Goal: Task Accomplishment & Management: Complete application form

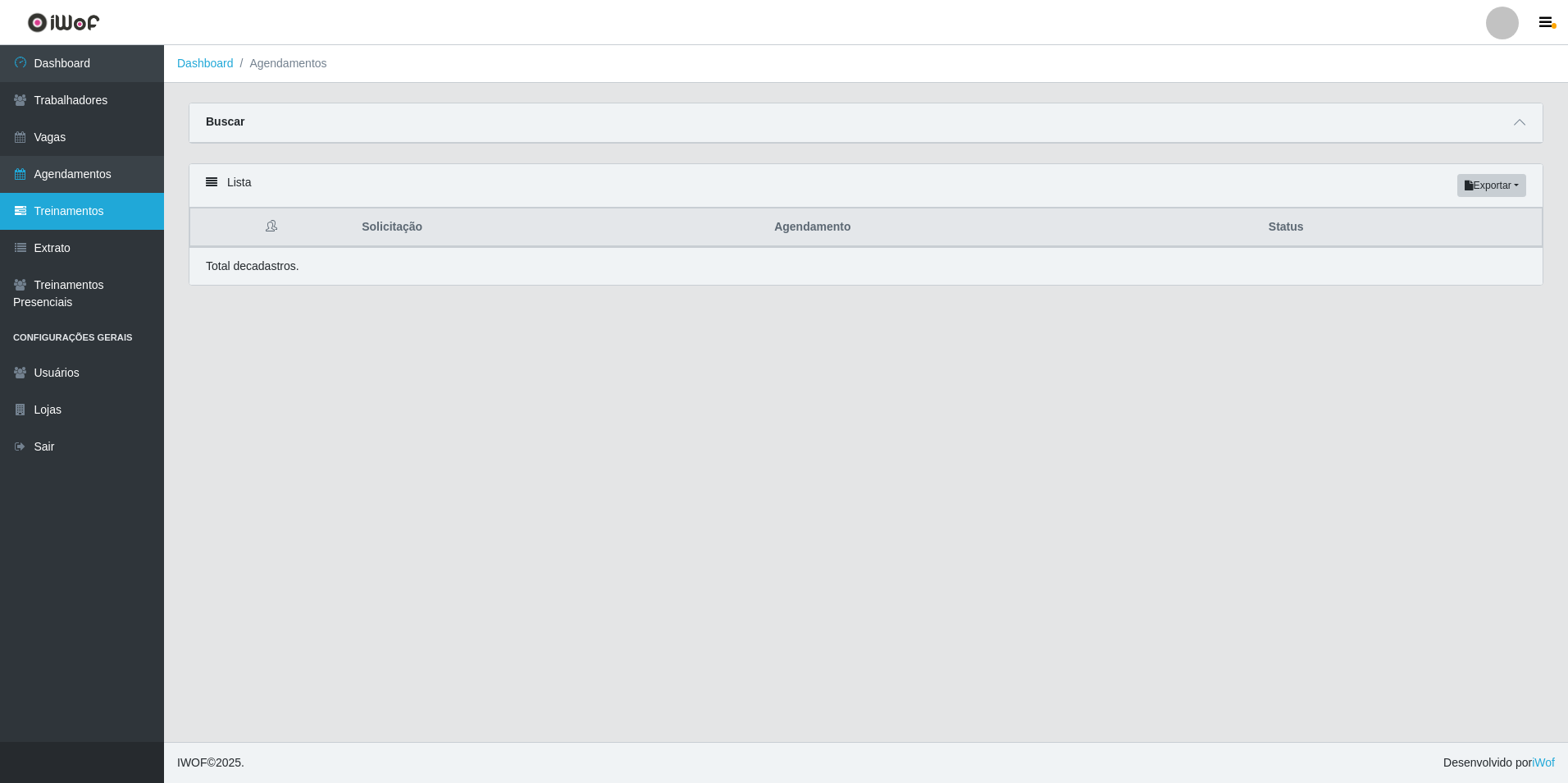
click at [103, 200] on link "Treinamentos" at bounding box center [82, 211] width 164 height 37
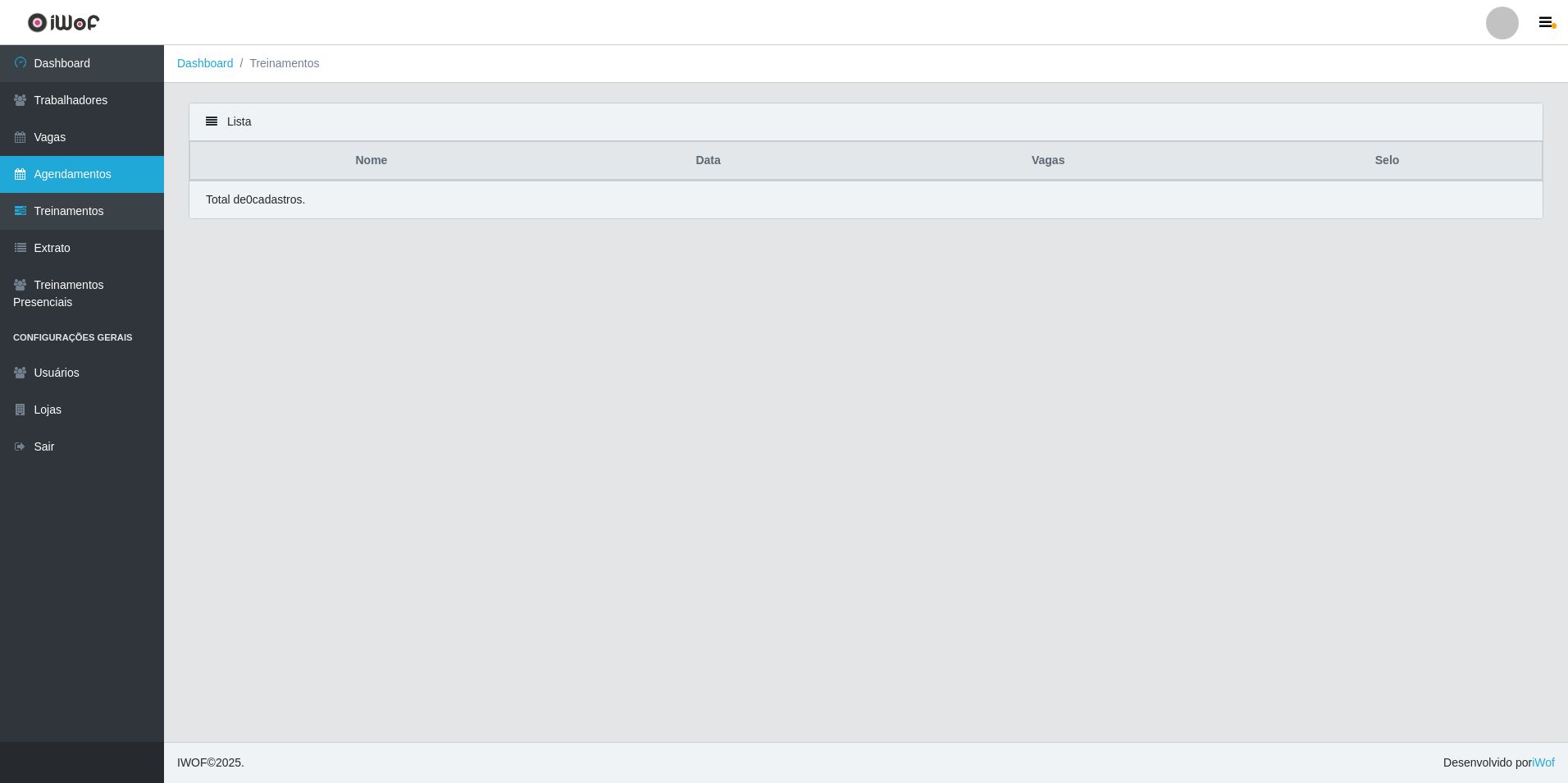
click at [60, 170] on link "Agendamentos" at bounding box center [82, 174] width 164 height 37
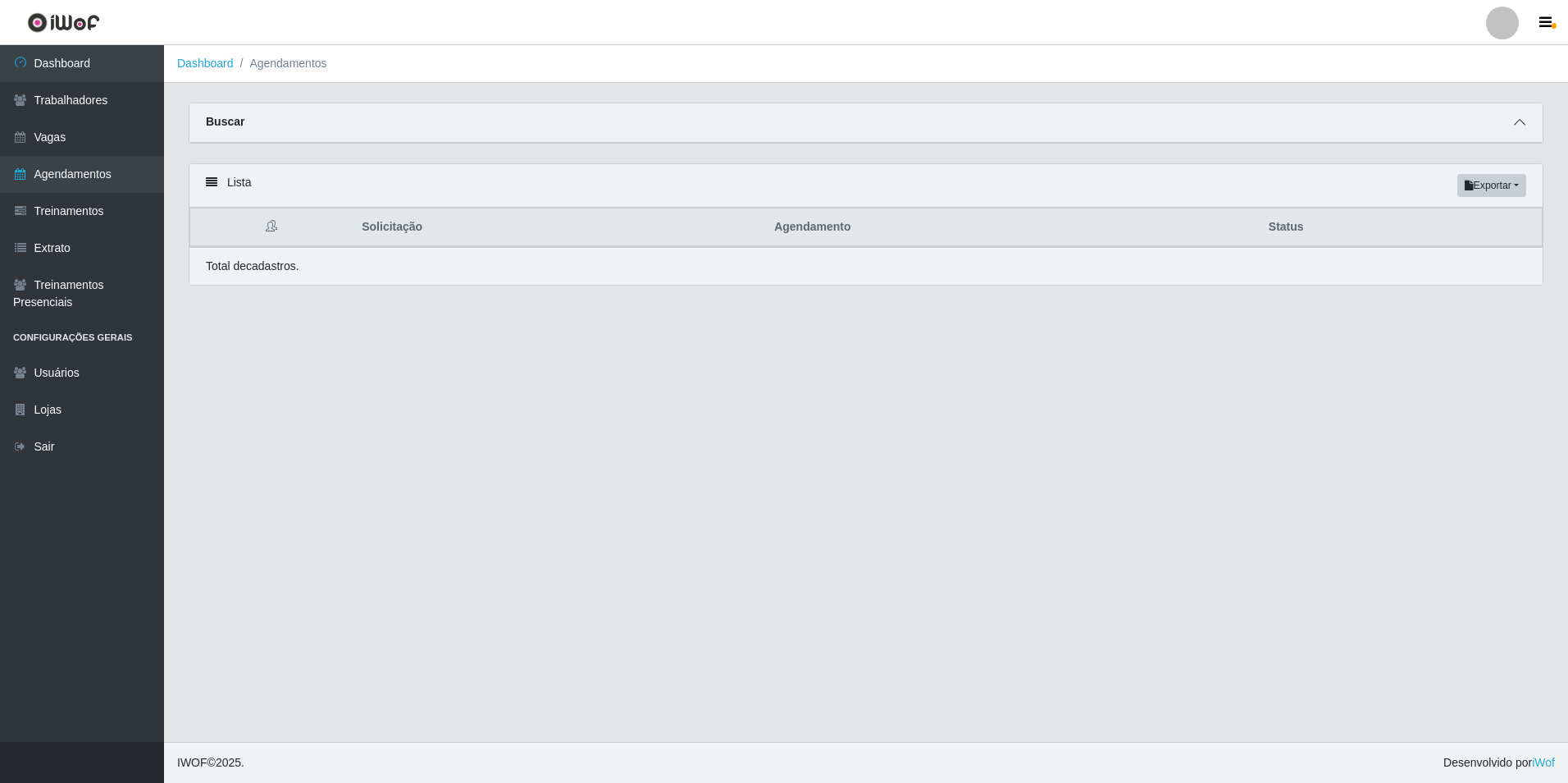
click at [1528, 124] on span at bounding box center [1519, 123] width 19 height 19
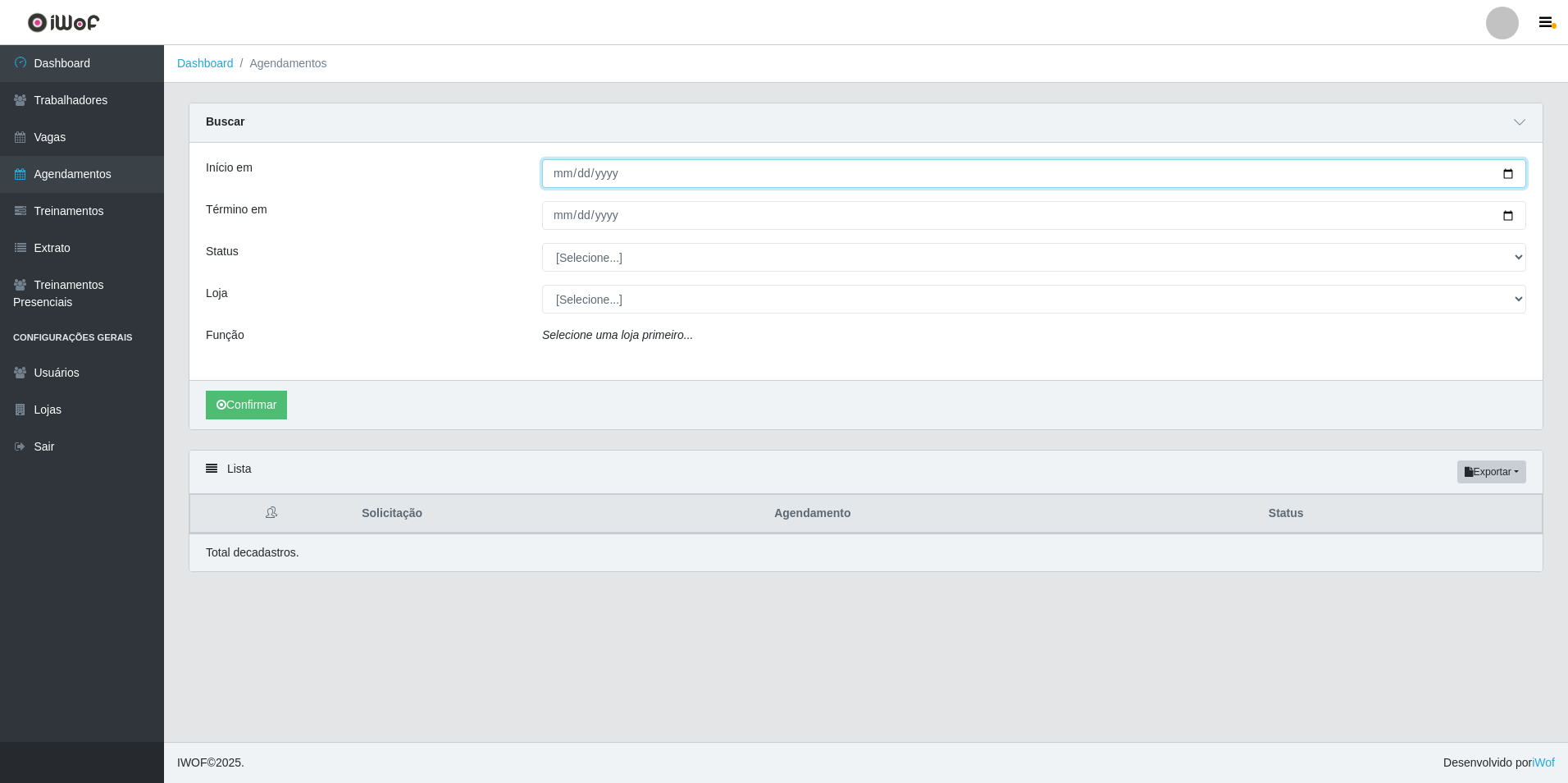
click at [555, 175] on input "Início em" at bounding box center [1034, 173] width 984 height 29
click at [560, 174] on input "Início em" at bounding box center [1034, 173] width 984 height 29
type input "[DATE]"
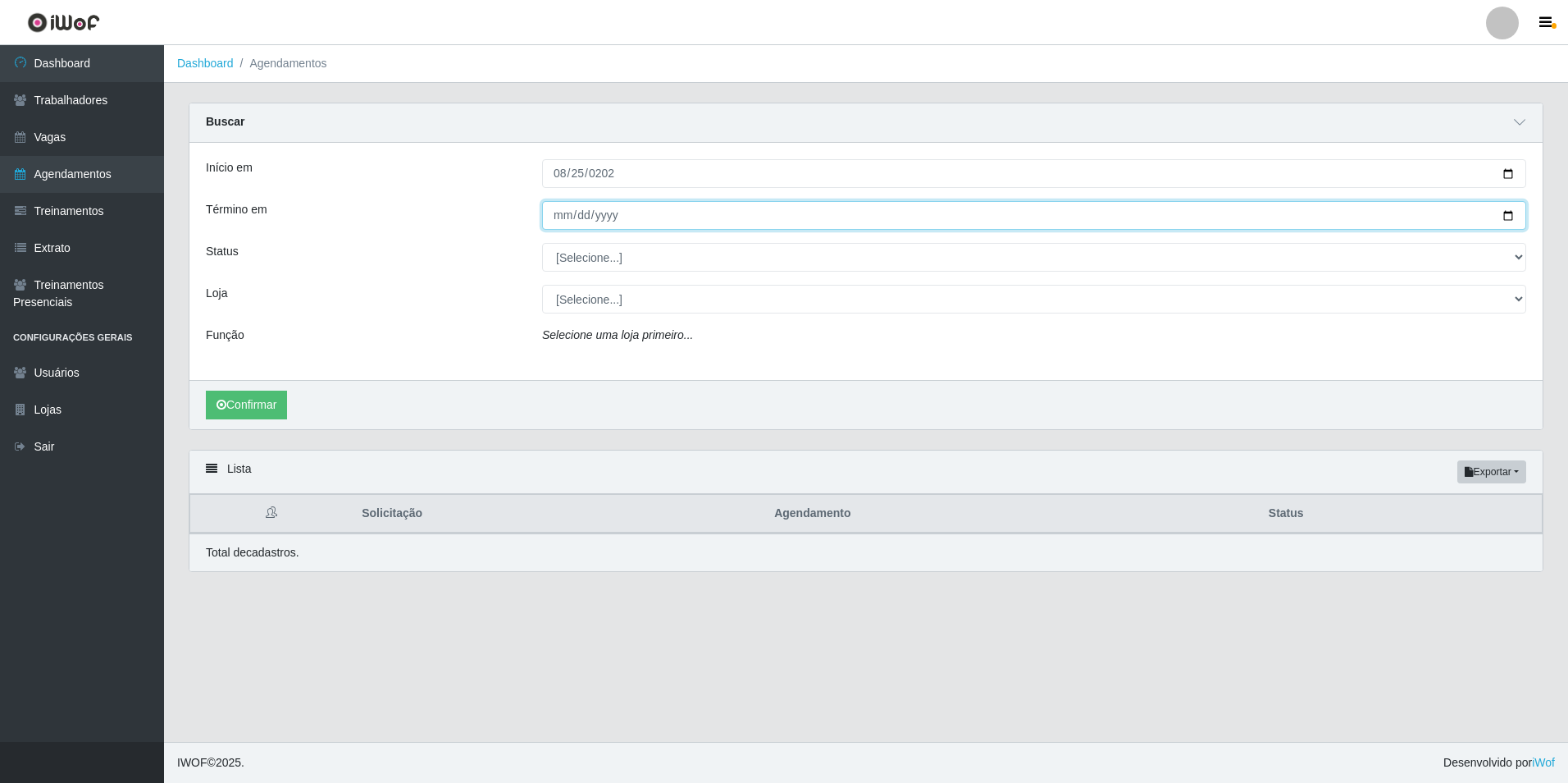
click at [559, 218] on input "Término em" at bounding box center [1034, 216] width 984 height 29
type input "[DATE]"
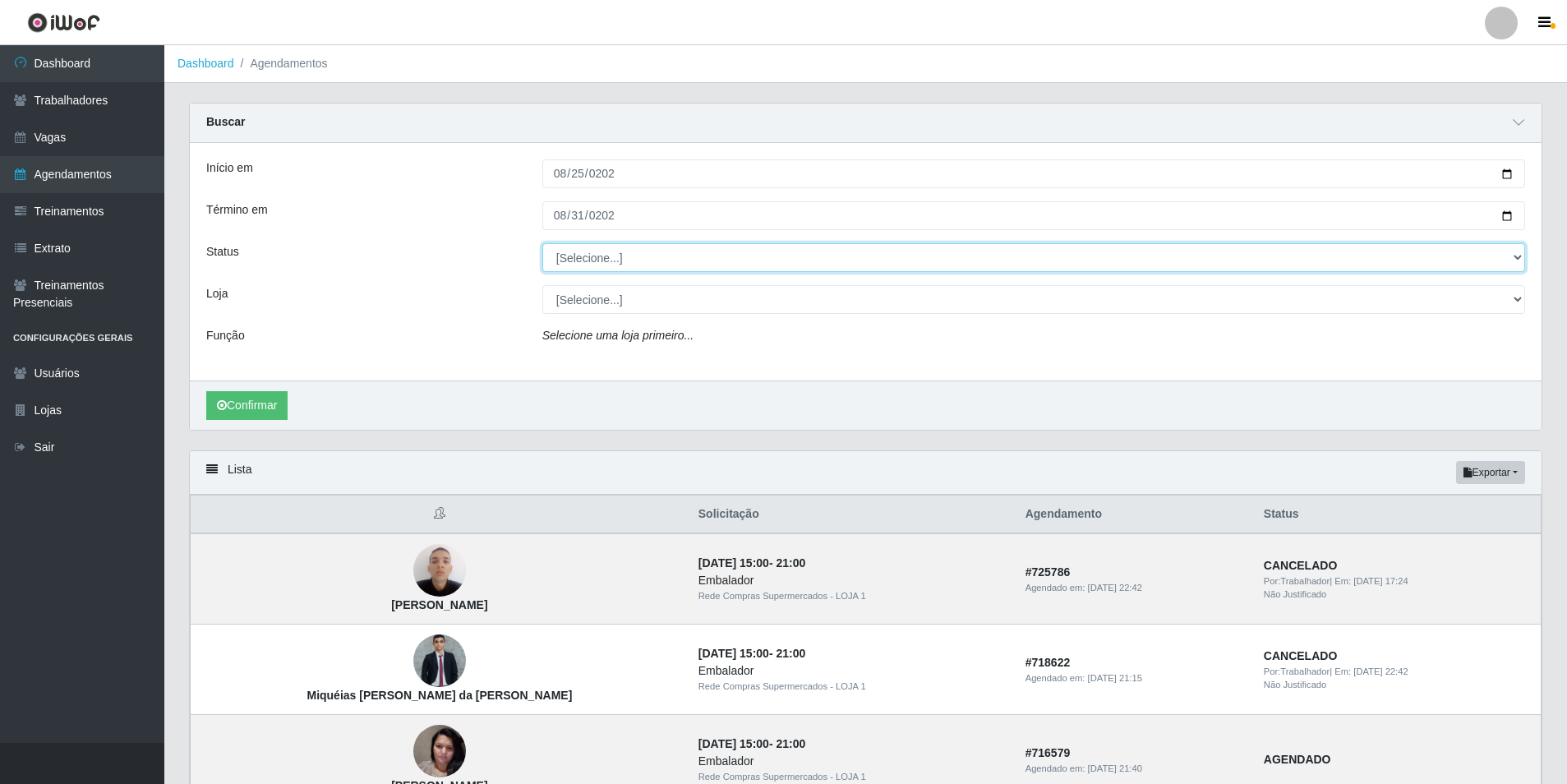
click at [599, 255] on select "[Selecione...] AGENDADO AGUARDANDO LIBERAR EM ANDAMENTO EM REVISÃO FINALIZADO C…" at bounding box center [1033, 257] width 983 height 29
select select "FINALIZADO"
click at [542, 244] on select "[Selecione...] AGENDADO AGUARDANDO LIBERAR EM ANDAMENTO EM REVISÃO FINALIZADO C…" at bounding box center [1033, 257] width 983 height 29
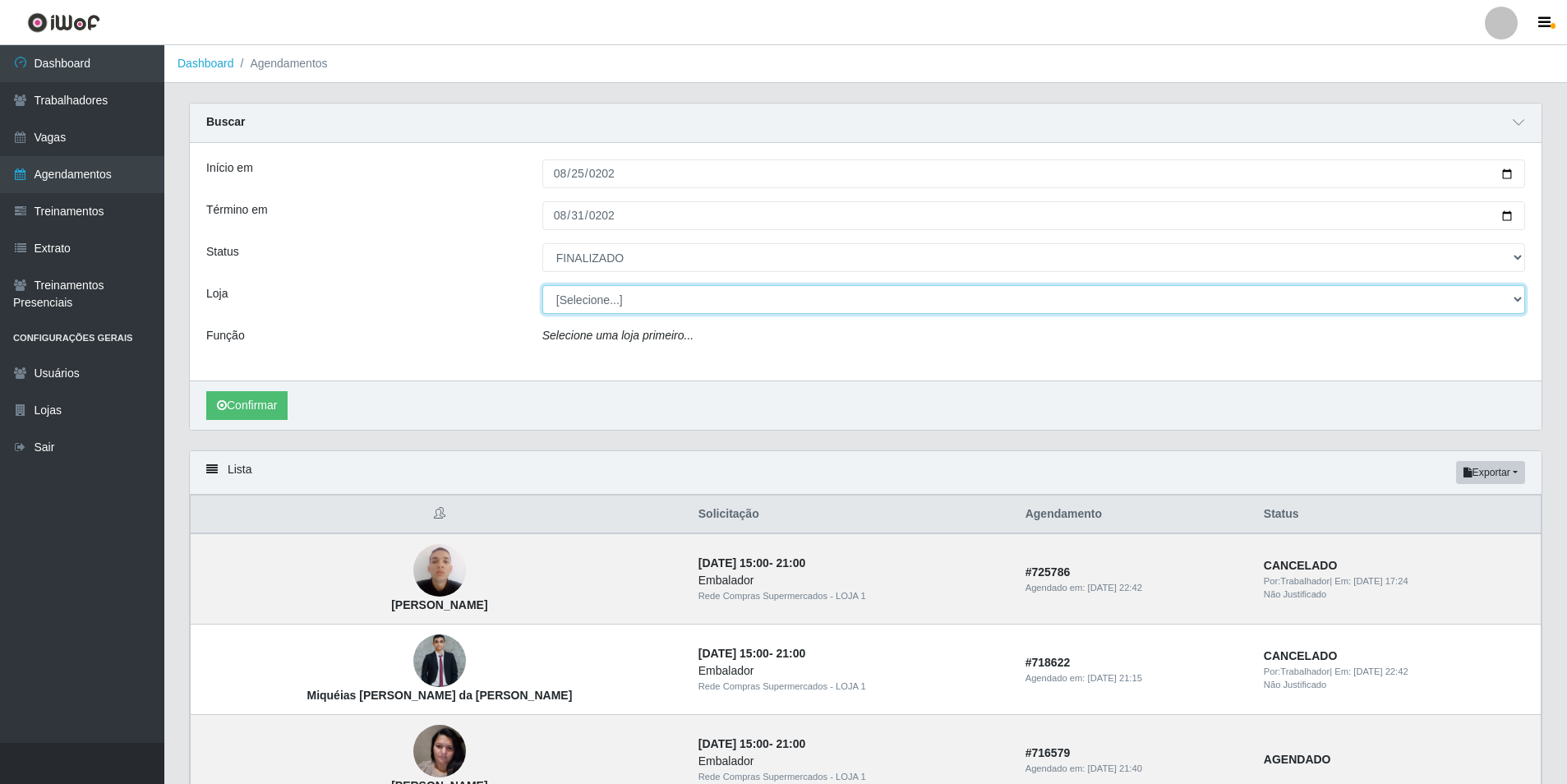
click at [734, 296] on select "[Selecione...] Rede Compras Supermercados - LOJA 1 Rede Compras Supermercados -…" at bounding box center [1033, 300] width 983 height 29
click at [542, 285] on select "[Selecione...] Rede Compras Supermercados - LOJA 1 Rede Compras Supermercados -…" at bounding box center [1033, 300] width 983 height 29
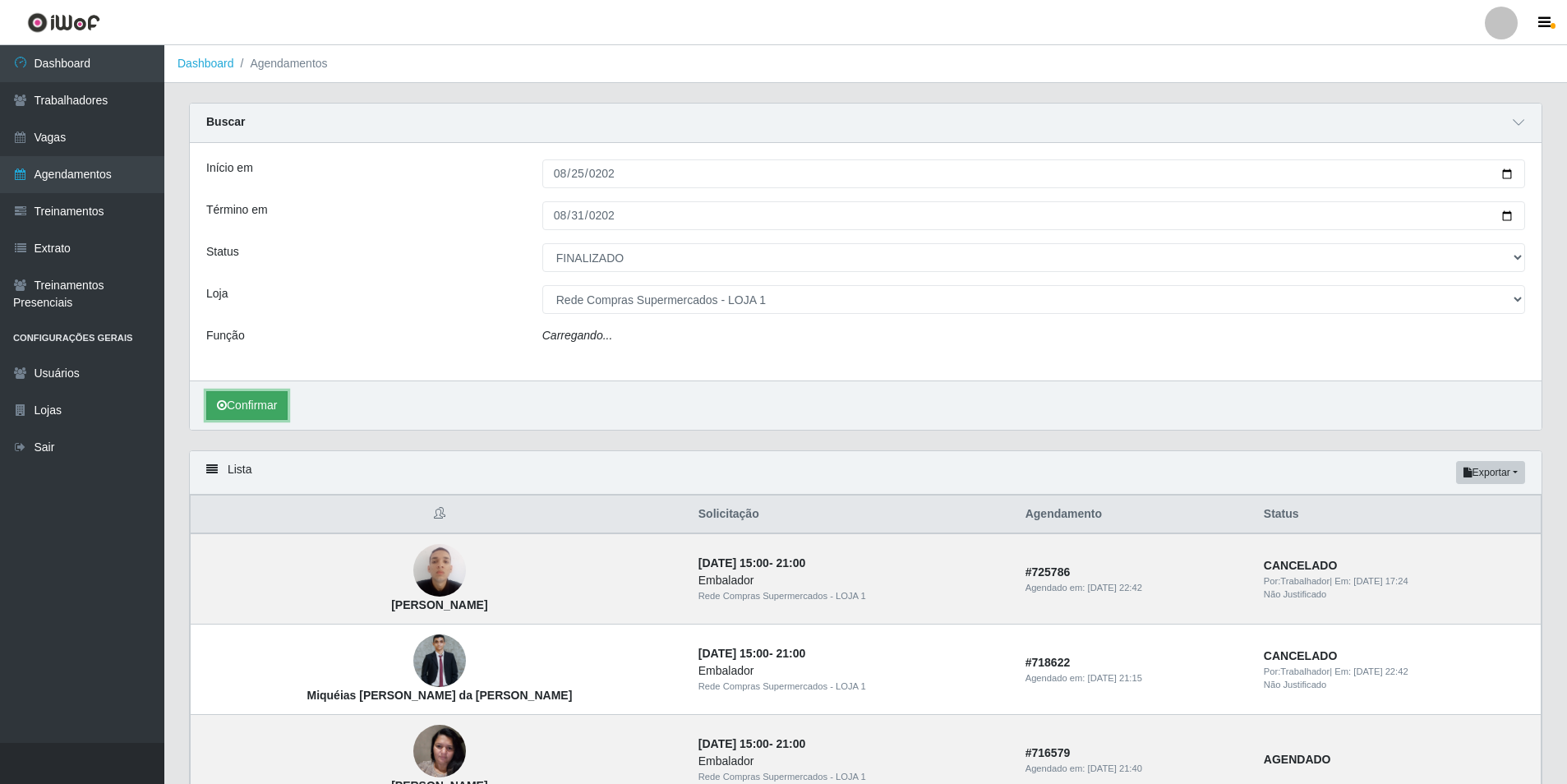
click at [268, 409] on button "Confirmar" at bounding box center [247, 405] width 81 height 29
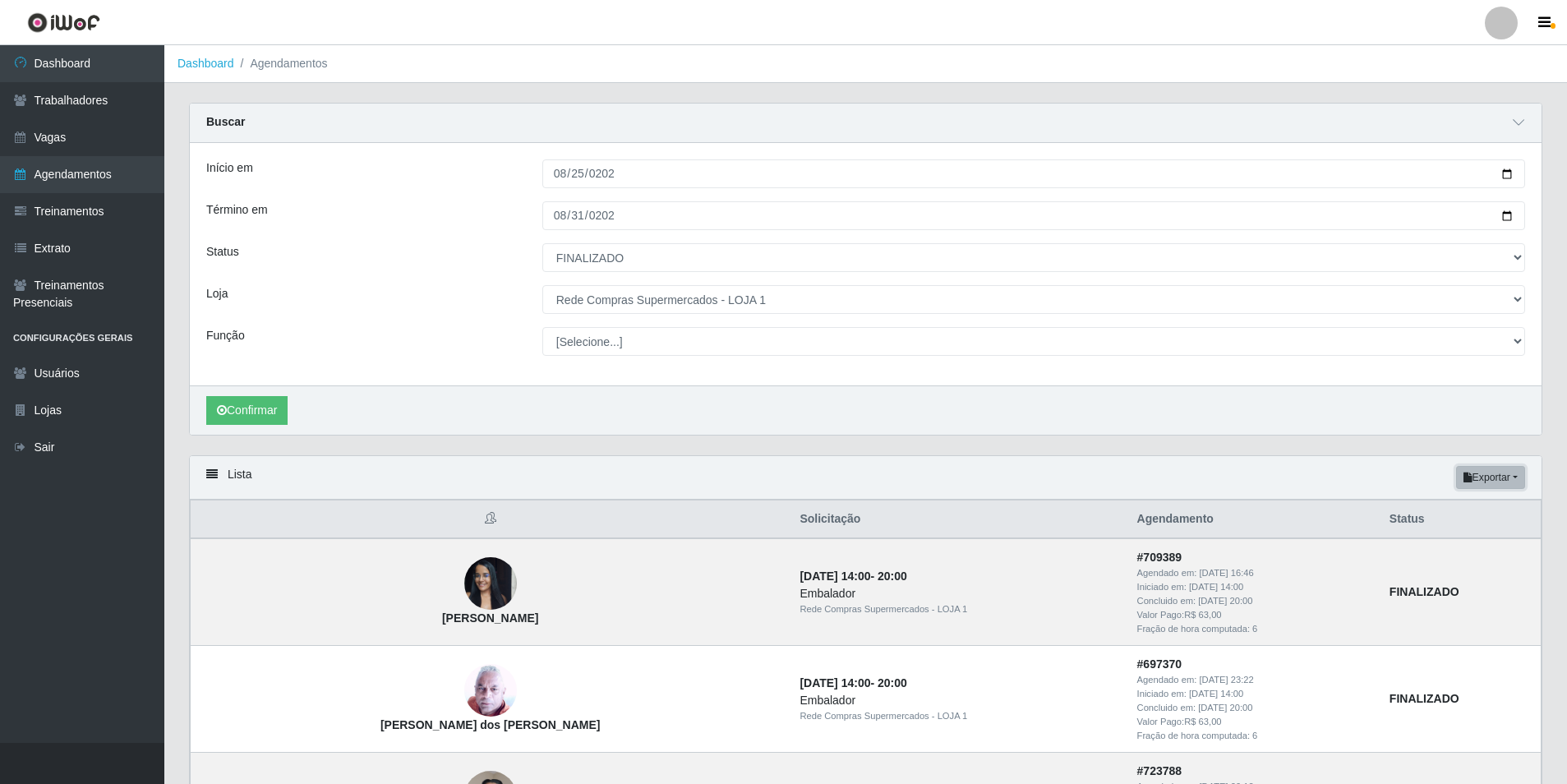
click at [1518, 473] on button "Exportar" at bounding box center [1491, 477] width 69 height 23
click at [1457, 542] on button "Excel" at bounding box center [1461, 542] width 130 height 34
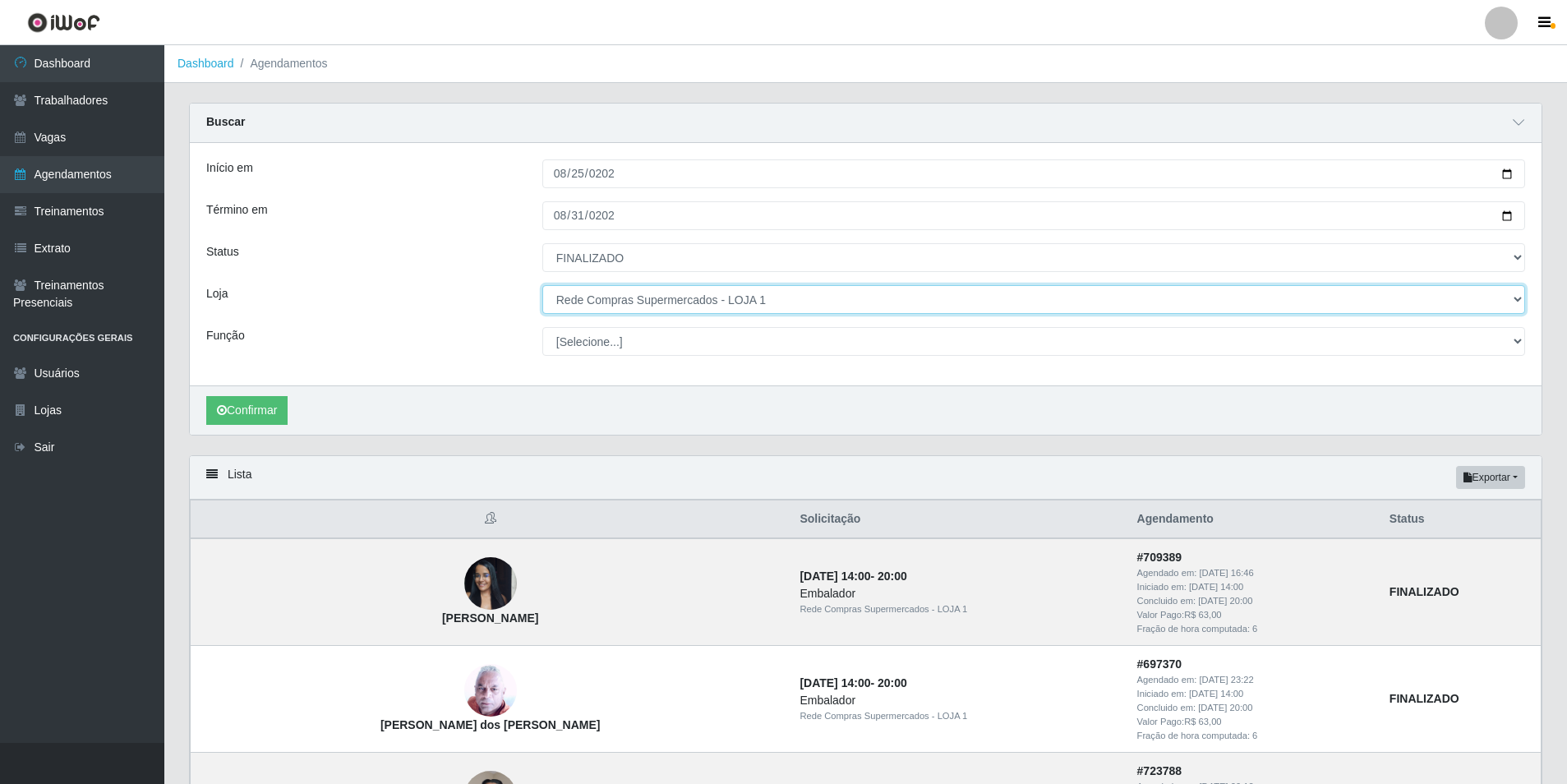
click at [768, 301] on select "[Selecione...] Rede Compras Supermercados - LOJA 1 Rede Compras Supermercados -…" at bounding box center [1033, 300] width 983 height 29
click at [542, 285] on select "[Selecione...] Rede Compras Supermercados - LOJA 1 Rede Compras Supermercados -…" at bounding box center [1033, 300] width 983 height 29
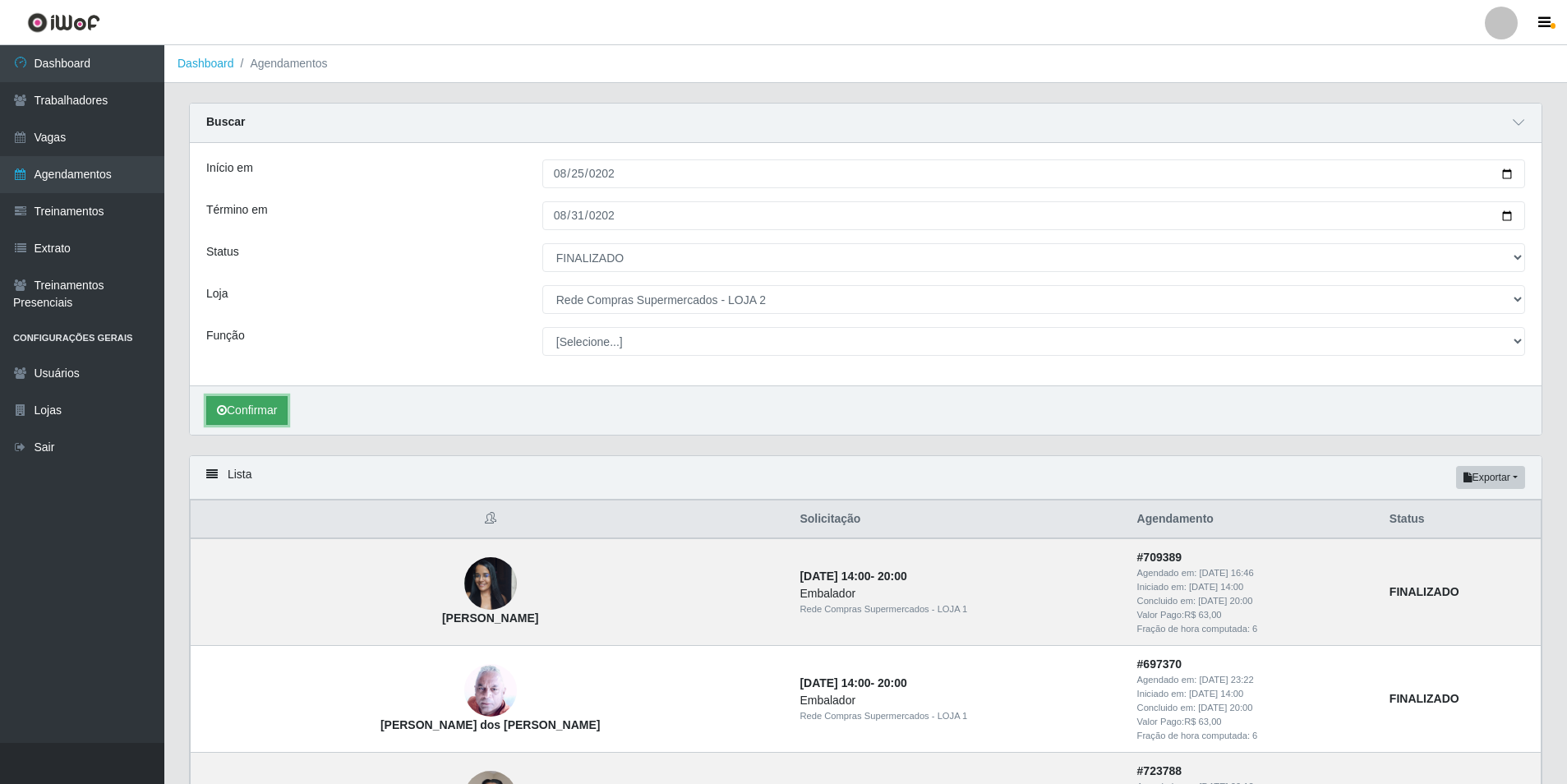
click at [259, 405] on button "Confirmar" at bounding box center [247, 411] width 81 height 29
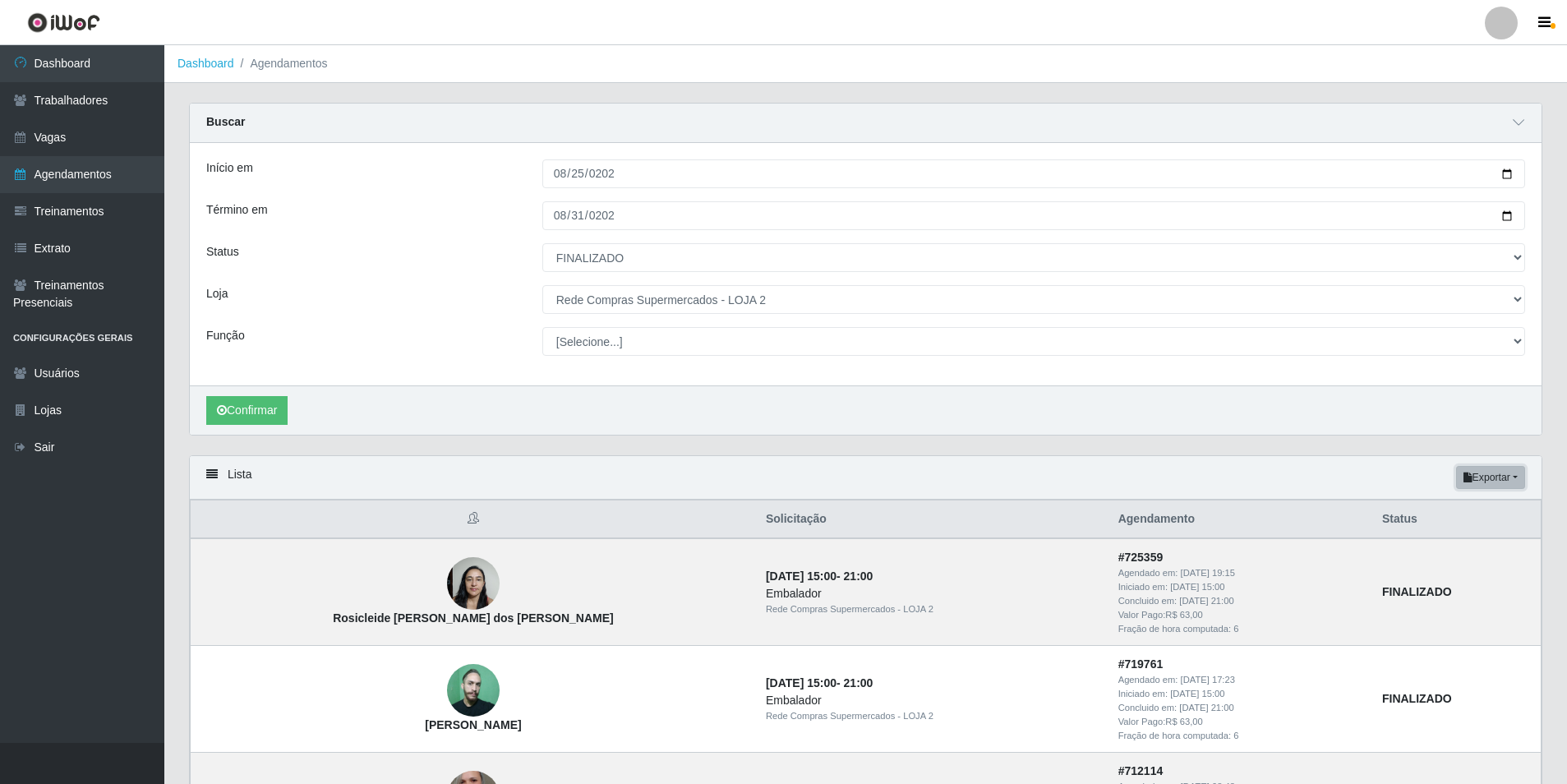
click at [1498, 475] on button "Exportar" at bounding box center [1491, 477] width 69 height 23
click at [1478, 540] on button "Excel" at bounding box center [1461, 542] width 130 height 34
click at [1499, 487] on button "Exportar" at bounding box center [1491, 477] width 69 height 23
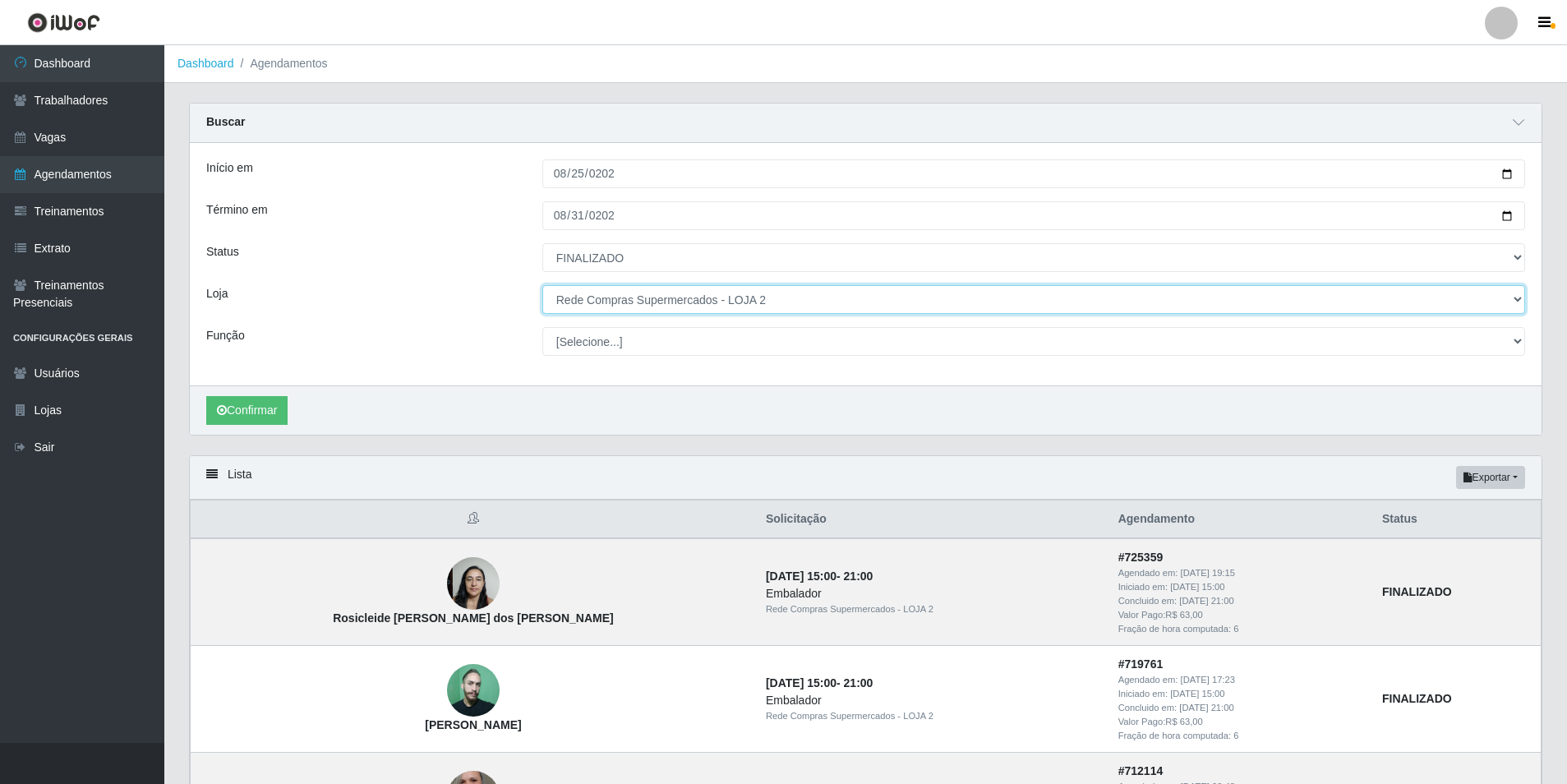
click at [773, 297] on select "[Selecione...] Rede Compras Supermercados - LOJA 1 Rede Compras Supermercados -…" at bounding box center [1033, 300] width 983 height 29
click at [542, 285] on select "[Selecione...] Rede Compras Supermercados - LOJA 1 Rede Compras Supermercados -…" at bounding box center [1033, 300] width 983 height 29
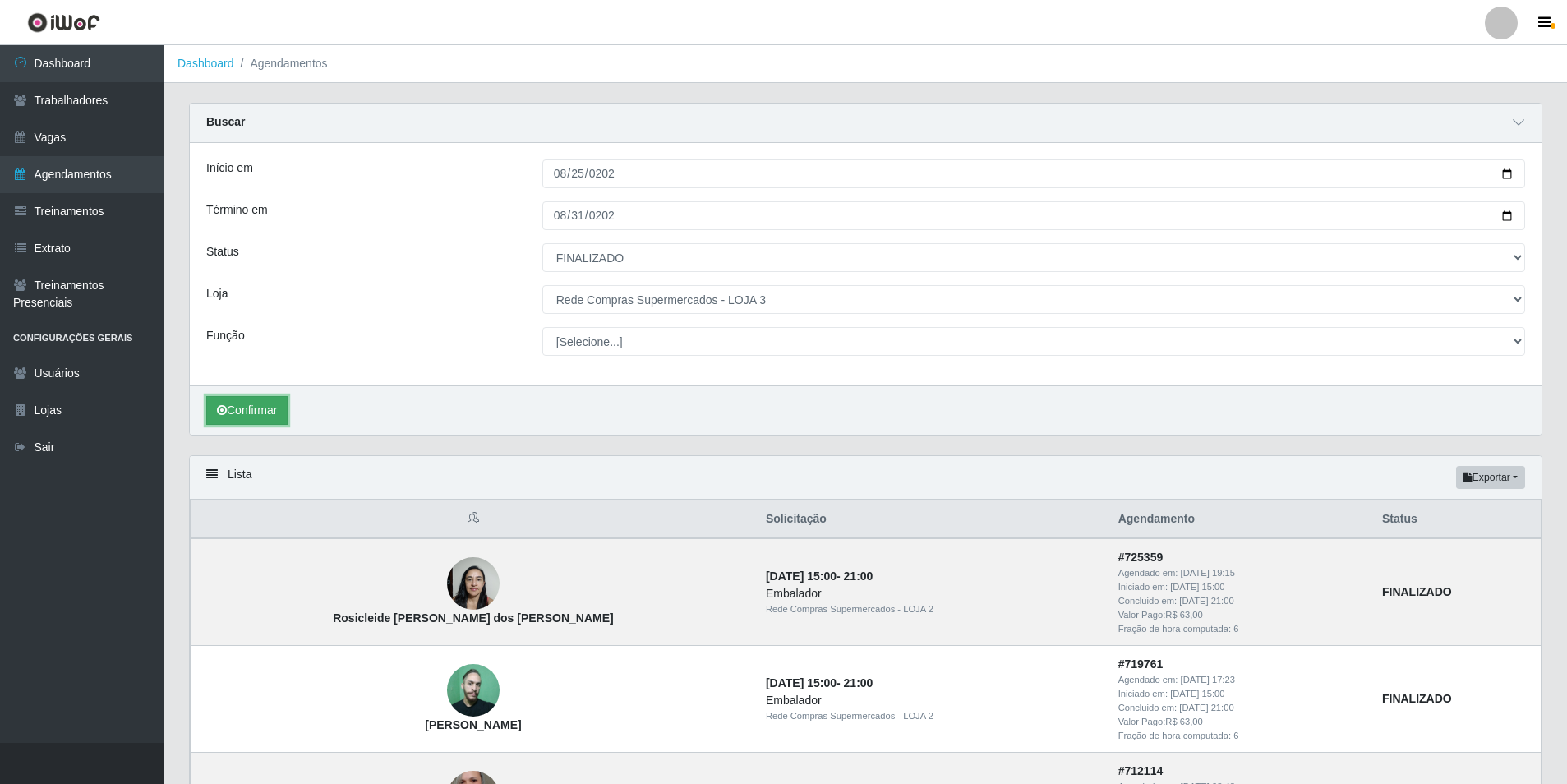
click at [260, 403] on button "Confirmar" at bounding box center [247, 411] width 81 height 29
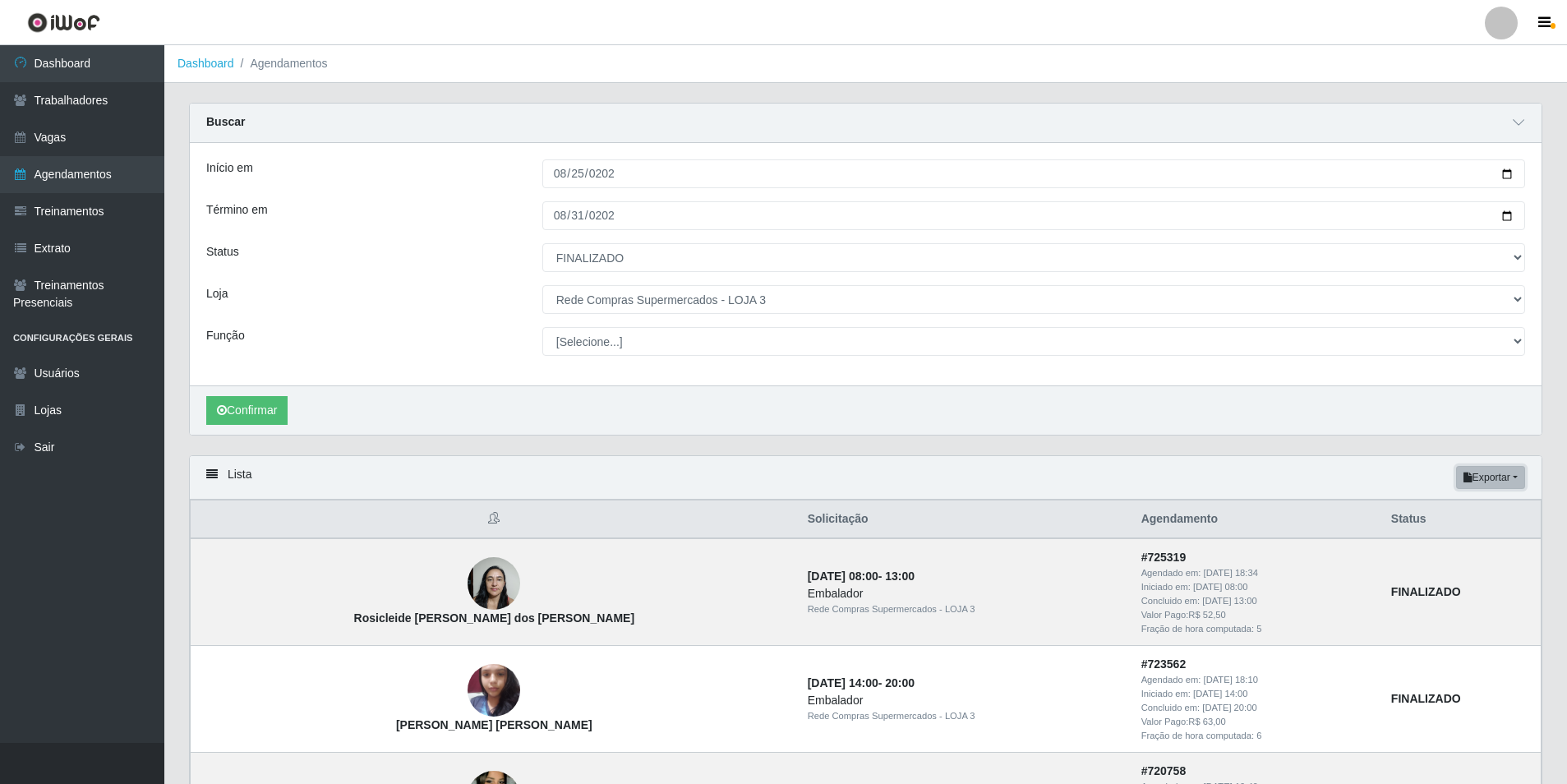
click at [1501, 479] on button "Exportar" at bounding box center [1491, 477] width 69 height 23
click at [1456, 541] on button "Excel" at bounding box center [1461, 542] width 130 height 34
click at [1511, 475] on button "Exportar" at bounding box center [1491, 477] width 69 height 23
click at [1439, 540] on button "Excel" at bounding box center [1461, 542] width 130 height 34
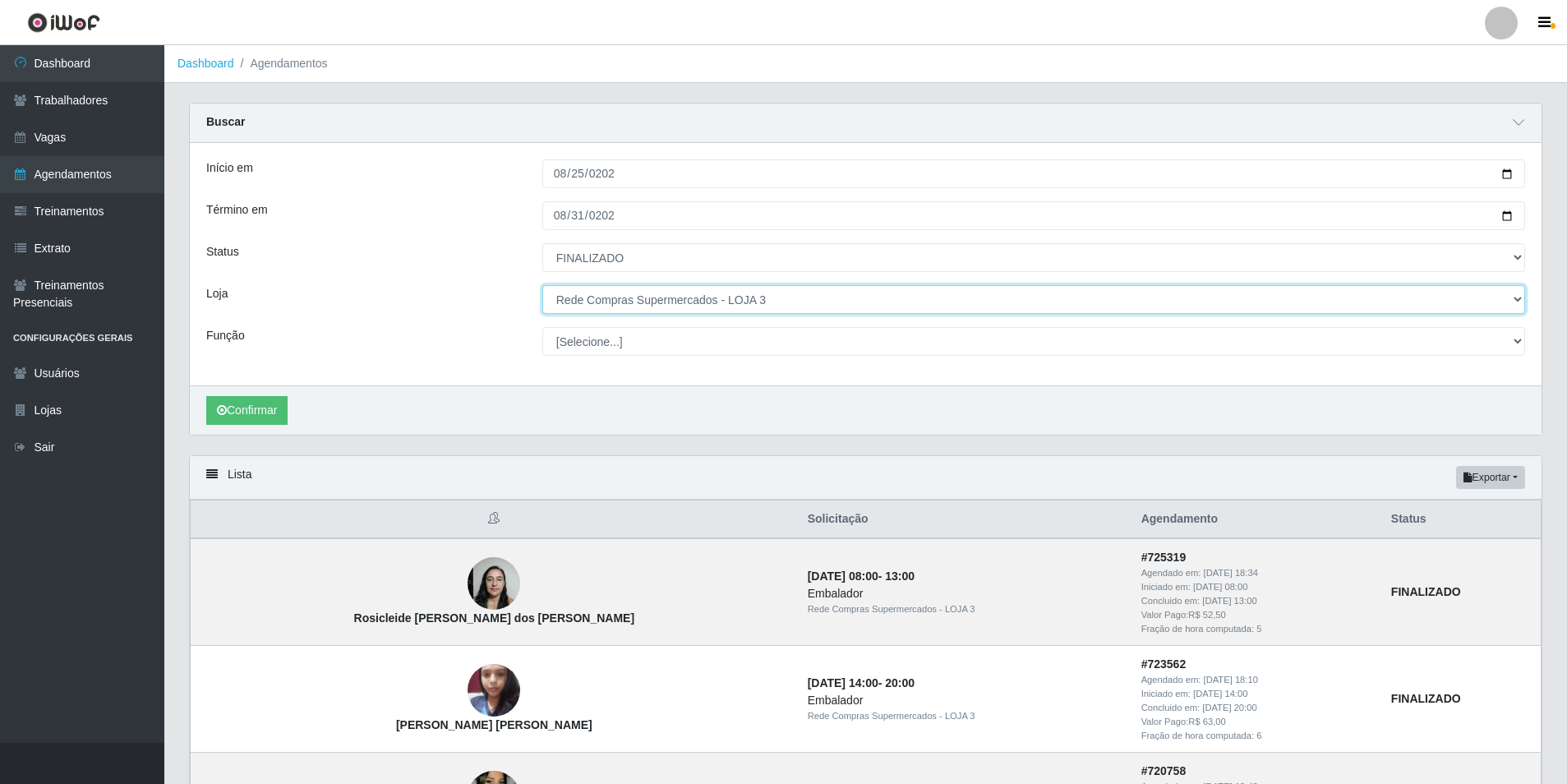
click at [717, 296] on select "[Selecione...] Rede Compras Supermercados - LOJA 1 Rede Compras Supermercados -…" at bounding box center [1033, 300] width 983 height 29
select select "159"
click at [542, 285] on select "[Selecione...] Rede Compras Supermercados - LOJA 1 Rede Compras Supermercados -…" at bounding box center [1033, 300] width 983 height 29
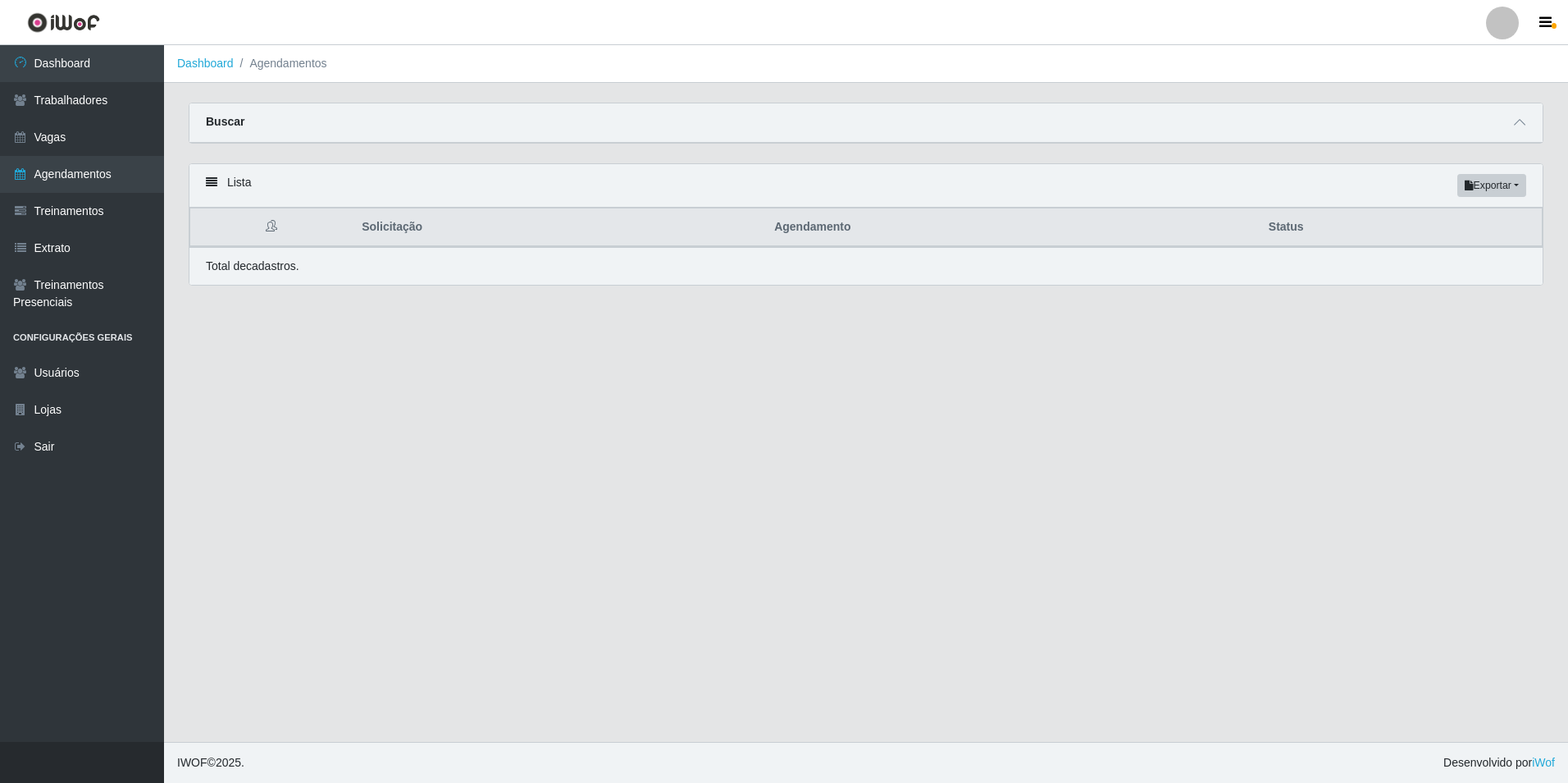
select select "FINALIZADO"
click at [1512, 118] on span at bounding box center [1519, 123] width 19 height 19
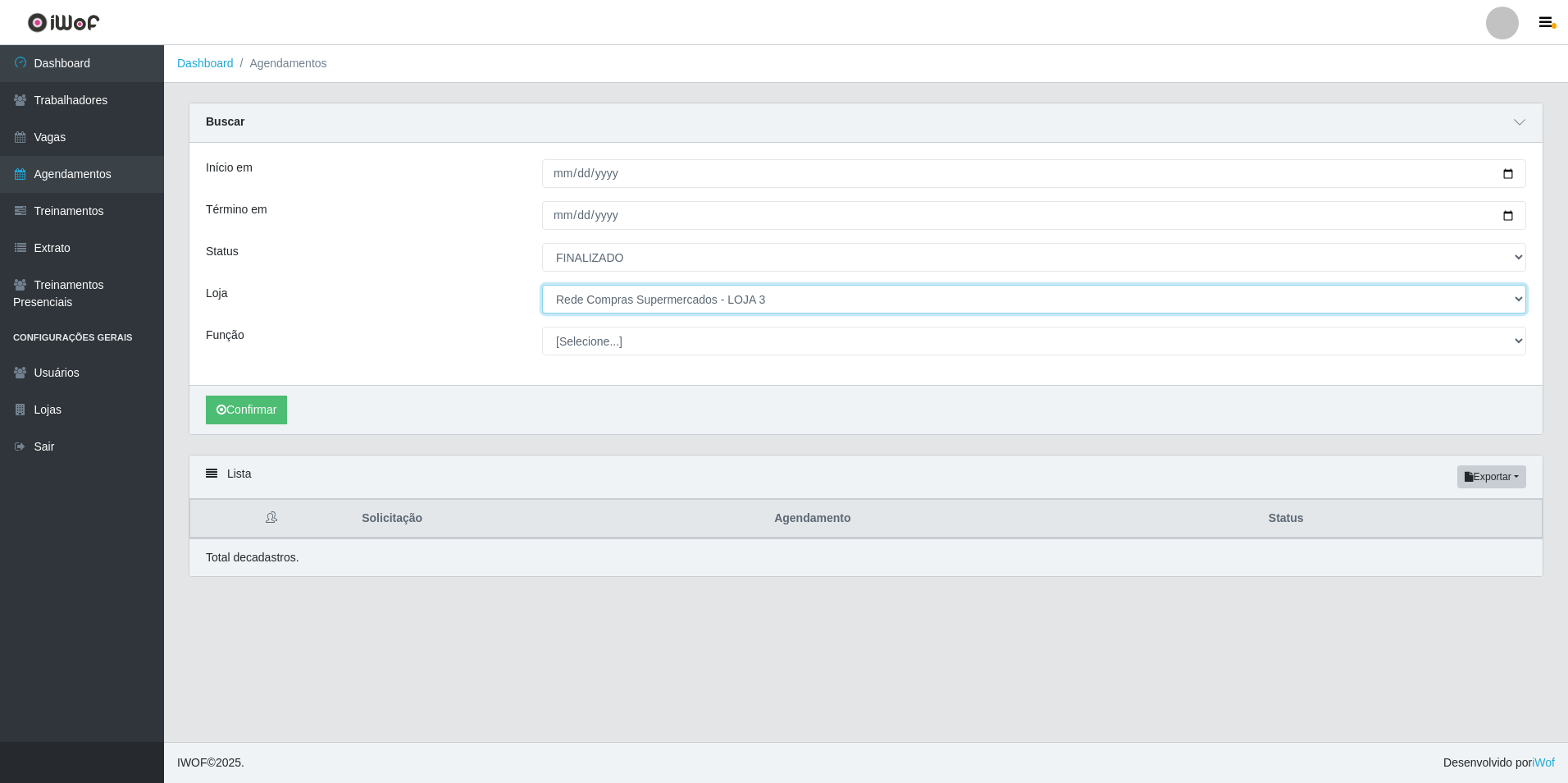
click at [656, 300] on select "[Selecione...] Rede Compras Supermercados - LOJA 1 Rede Compras Supermercados -…" at bounding box center [1034, 300] width 984 height 29
click at [542, 285] on select "[Selecione...] Rede Compras Supermercados - LOJA 1 Rede Compras Supermercados -…" at bounding box center [1034, 300] width 984 height 29
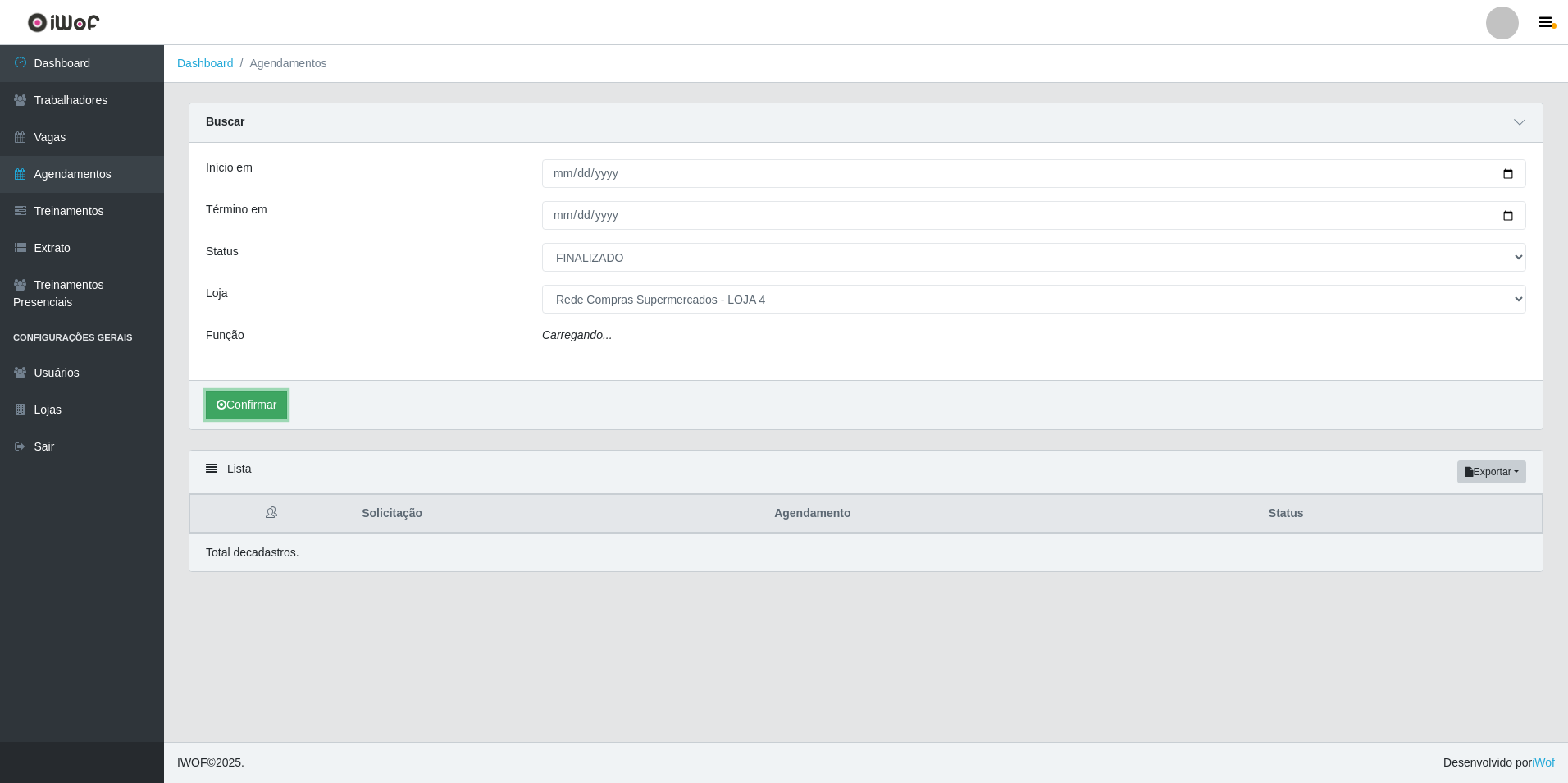
click at [249, 408] on button "Confirmar" at bounding box center [246, 405] width 81 height 29
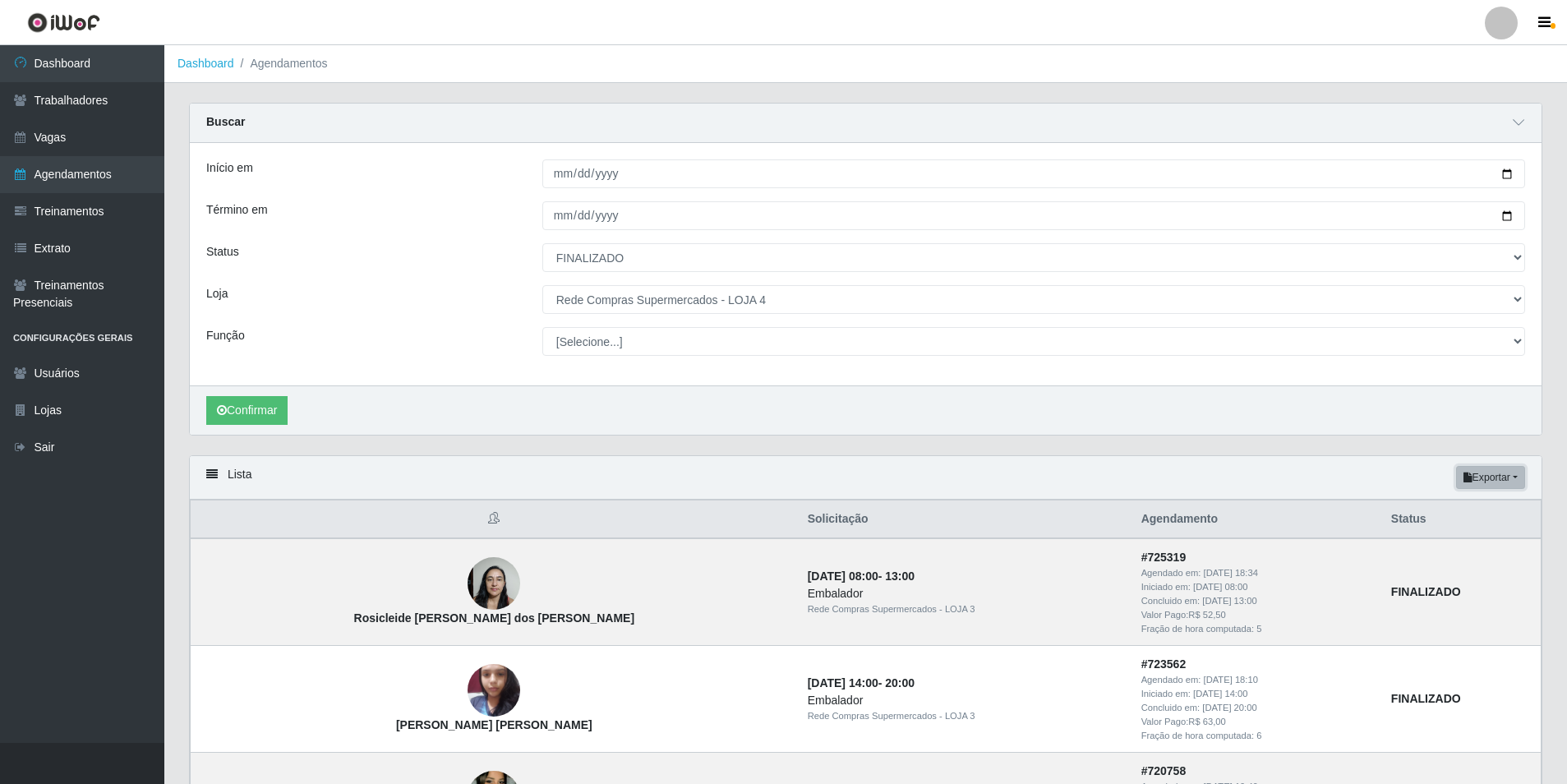
click at [1509, 485] on button "Exportar" at bounding box center [1491, 477] width 69 height 23
click at [1443, 546] on button "Excel" at bounding box center [1461, 542] width 130 height 34
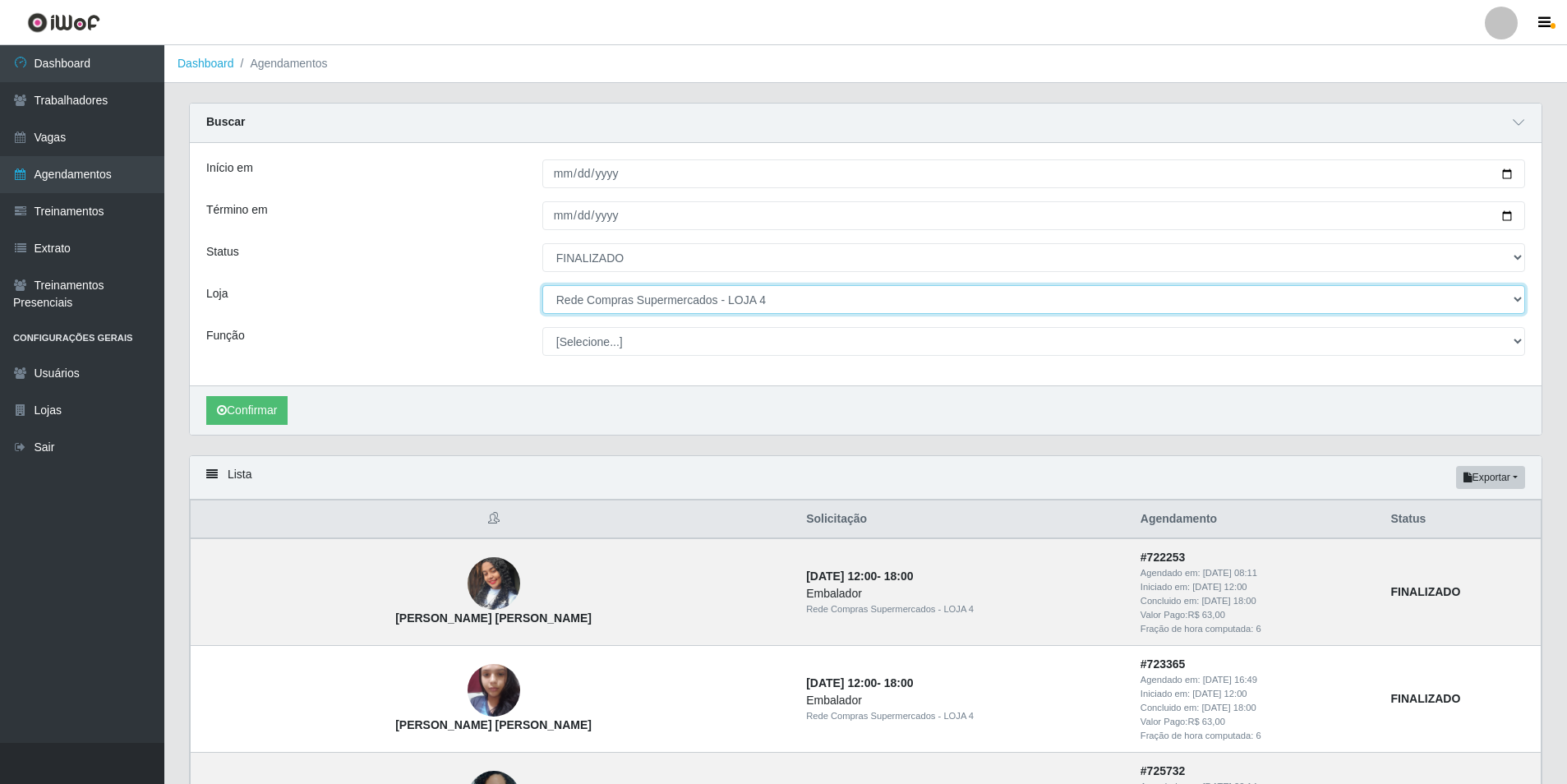
click at [839, 308] on select "[Selecione...] Rede Compras Supermercados - LOJA 1 Rede Compras Supermercados -…" at bounding box center [1033, 300] width 983 height 29
click at [542, 285] on select "[Selecione...] Rede Compras Supermercados - LOJA 1 Rede Compras Supermercados -…" at bounding box center [1033, 300] width 983 height 29
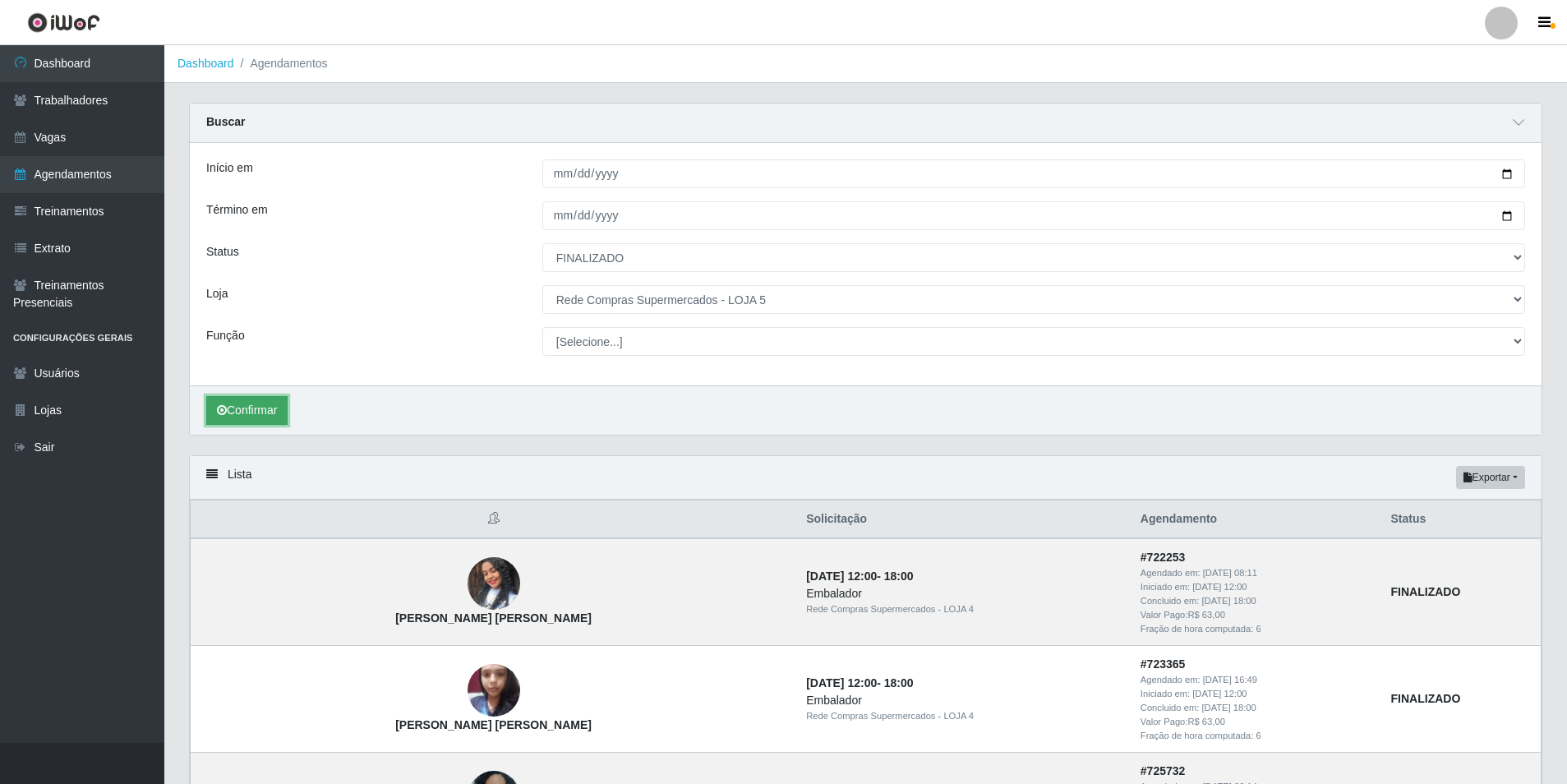
click at [247, 407] on button "Confirmar" at bounding box center [247, 411] width 81 height 29
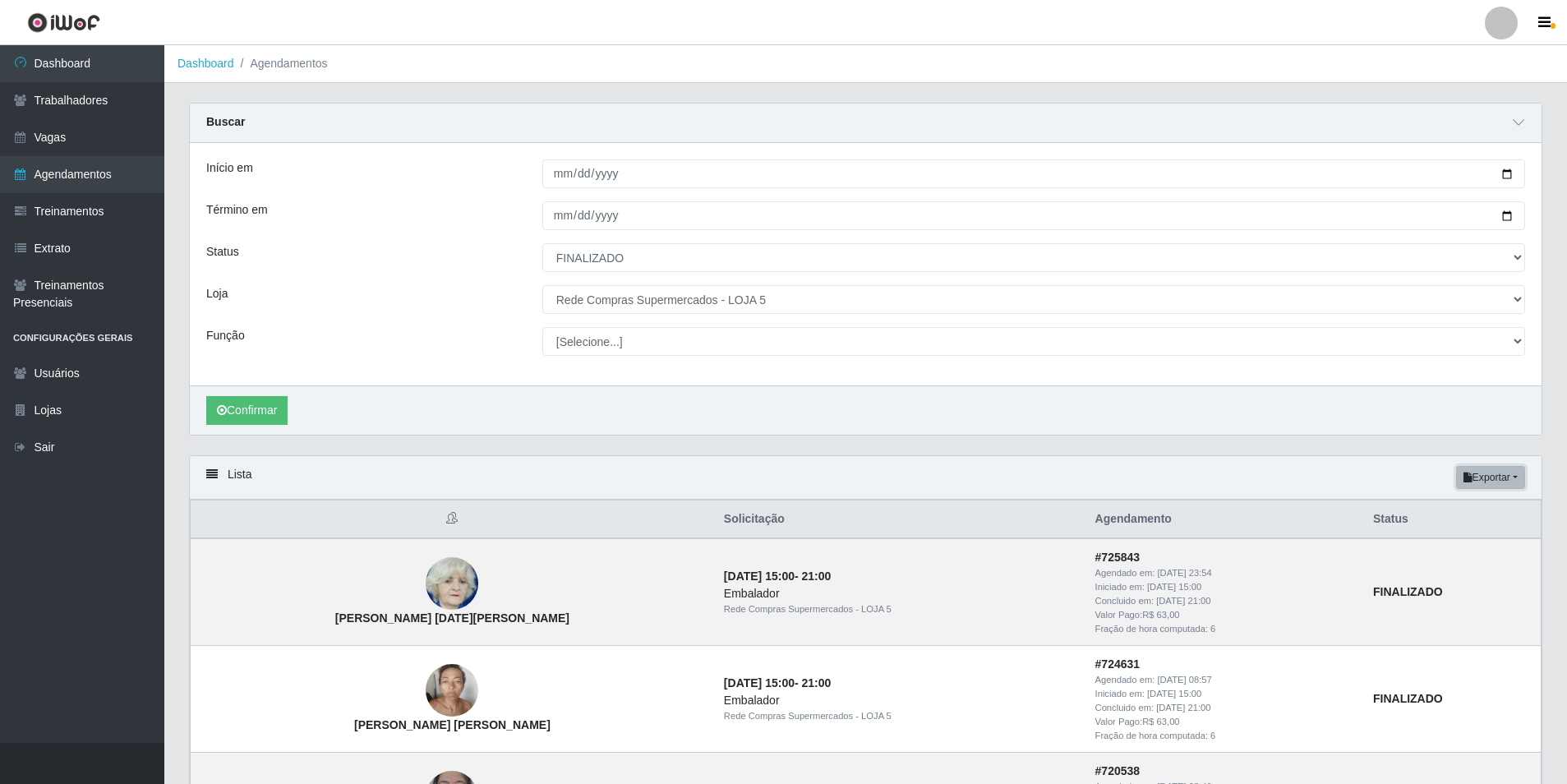
click at [1510, 482] on button "Exportar" at bounding box center [1491, 477] width 69 height 23
click at [1449, 542] on button "Excel" at bounding box center [1461, 542] width 130 height 34
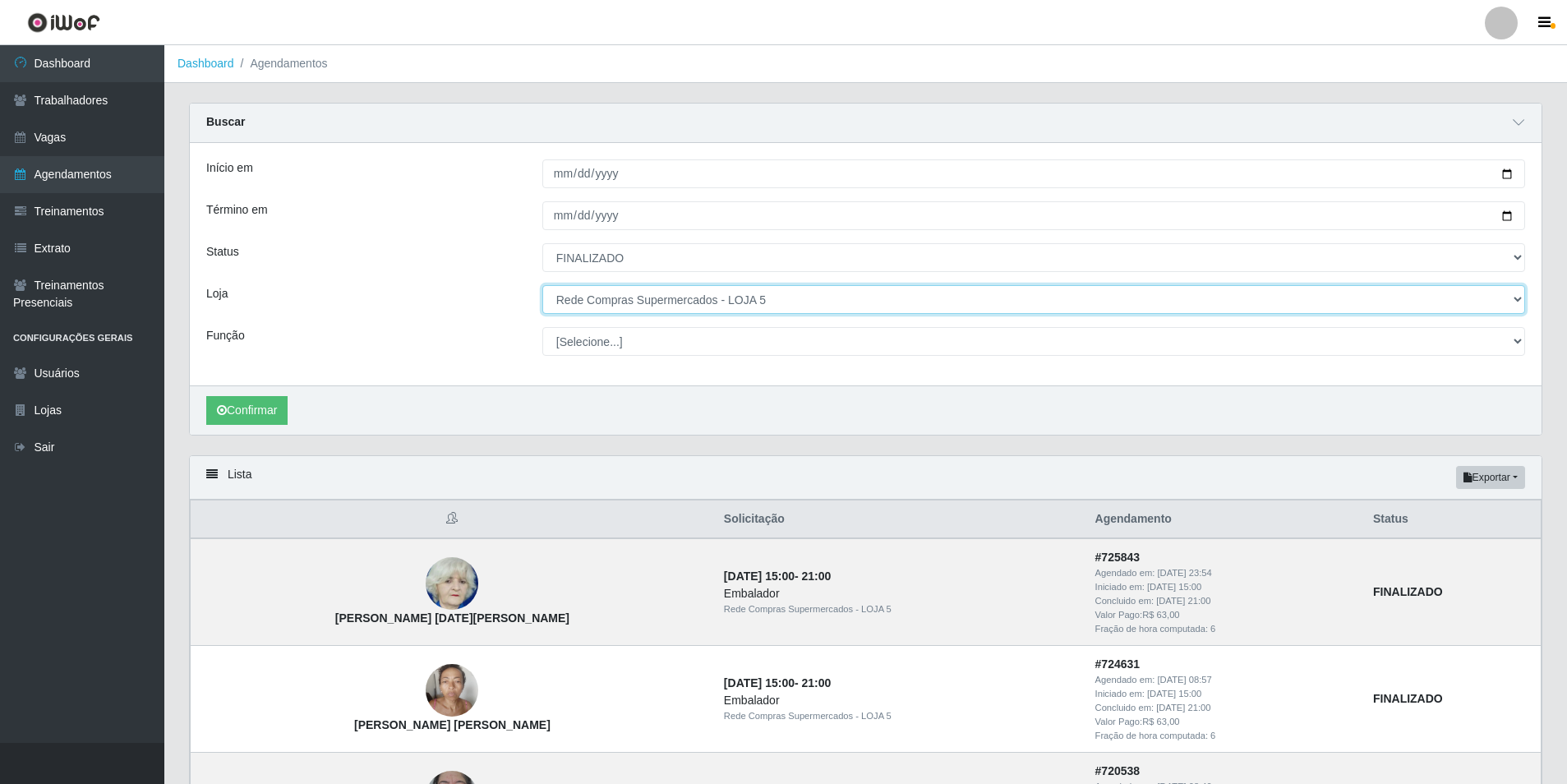
click at [701, 302] on select "[Selecione...] Rede Compras Supermercados - LOJA 1 Rede Compras Supermercados -…" at bounding box center [1033, 300] width 983 height 29
select select "398"
click at [542, 285] on select "[Selecione...] Rede Compras Supermercados - LOJA 1 Rede Compras Supermercados -…" at bounding box center [1033, 300] width 983 height 29
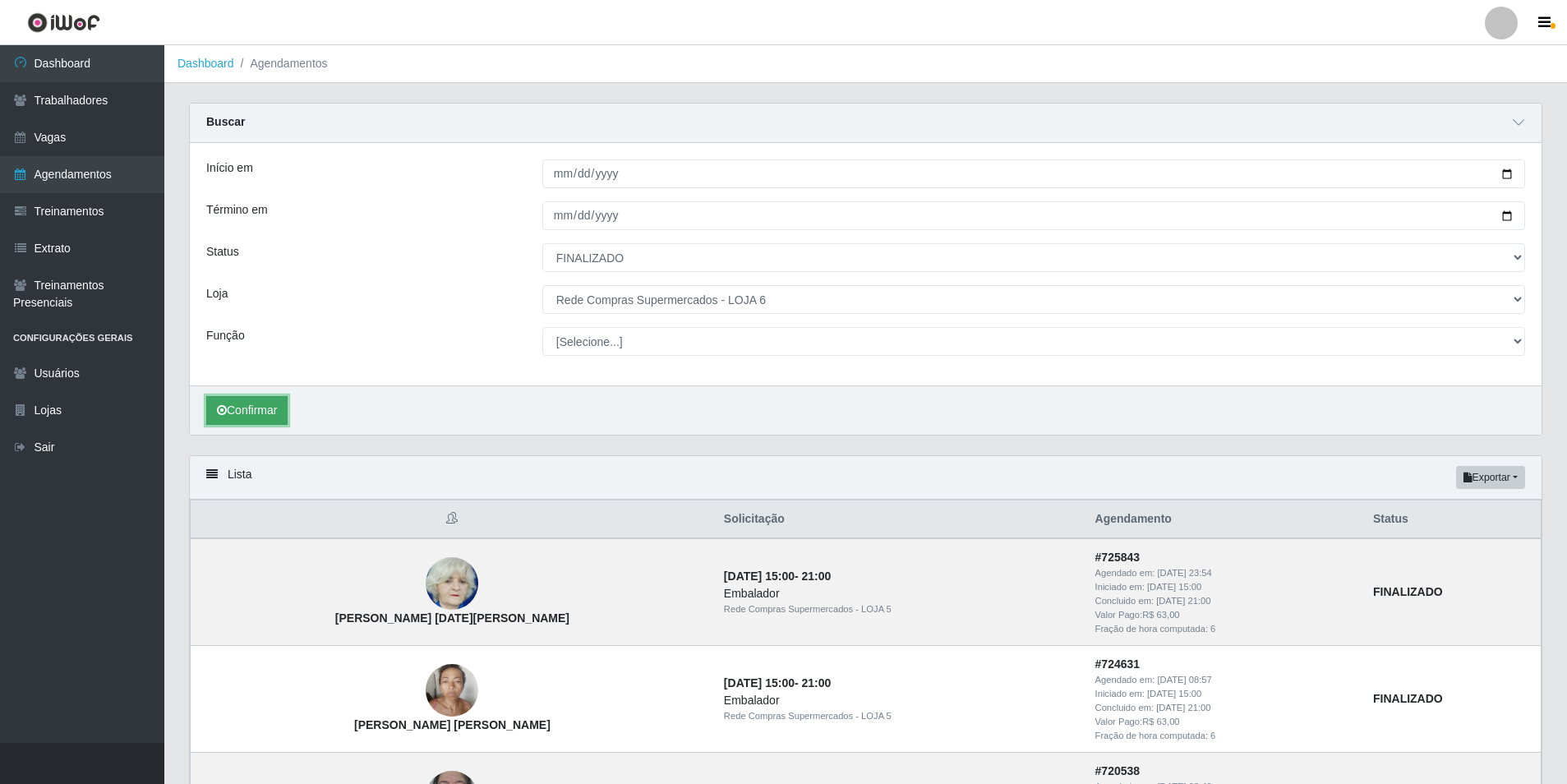
click at [235, 406] on button "Confirmar" at bounding box center [247, 411] width 81 height 29
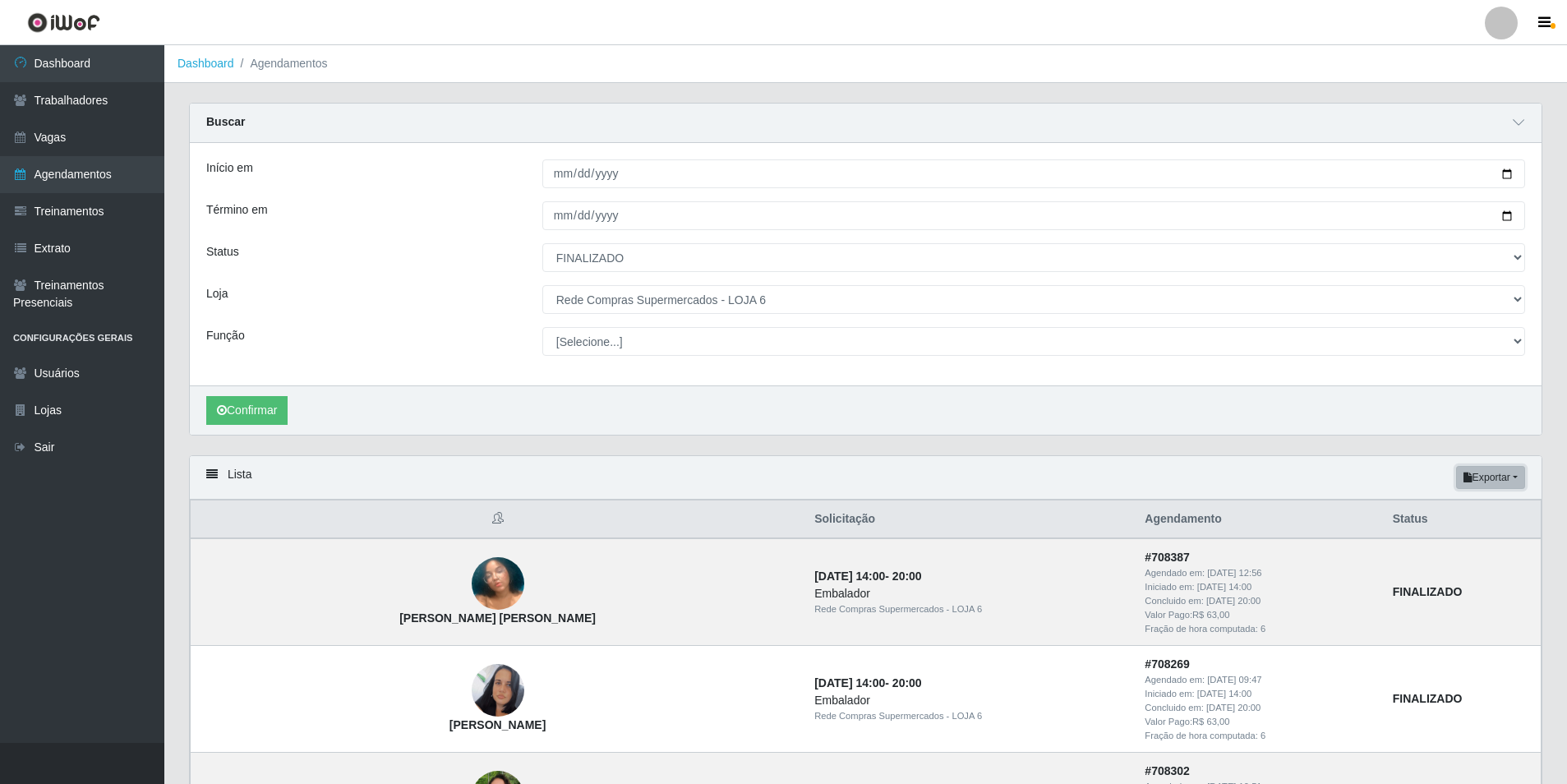
click at [1504, 477] on button "Exportar" at bounding box center [1491, 477] width 69 height 23
click at [1448, 540] on button "Excel" at bounding box center [1461, 542] width 130 height 34
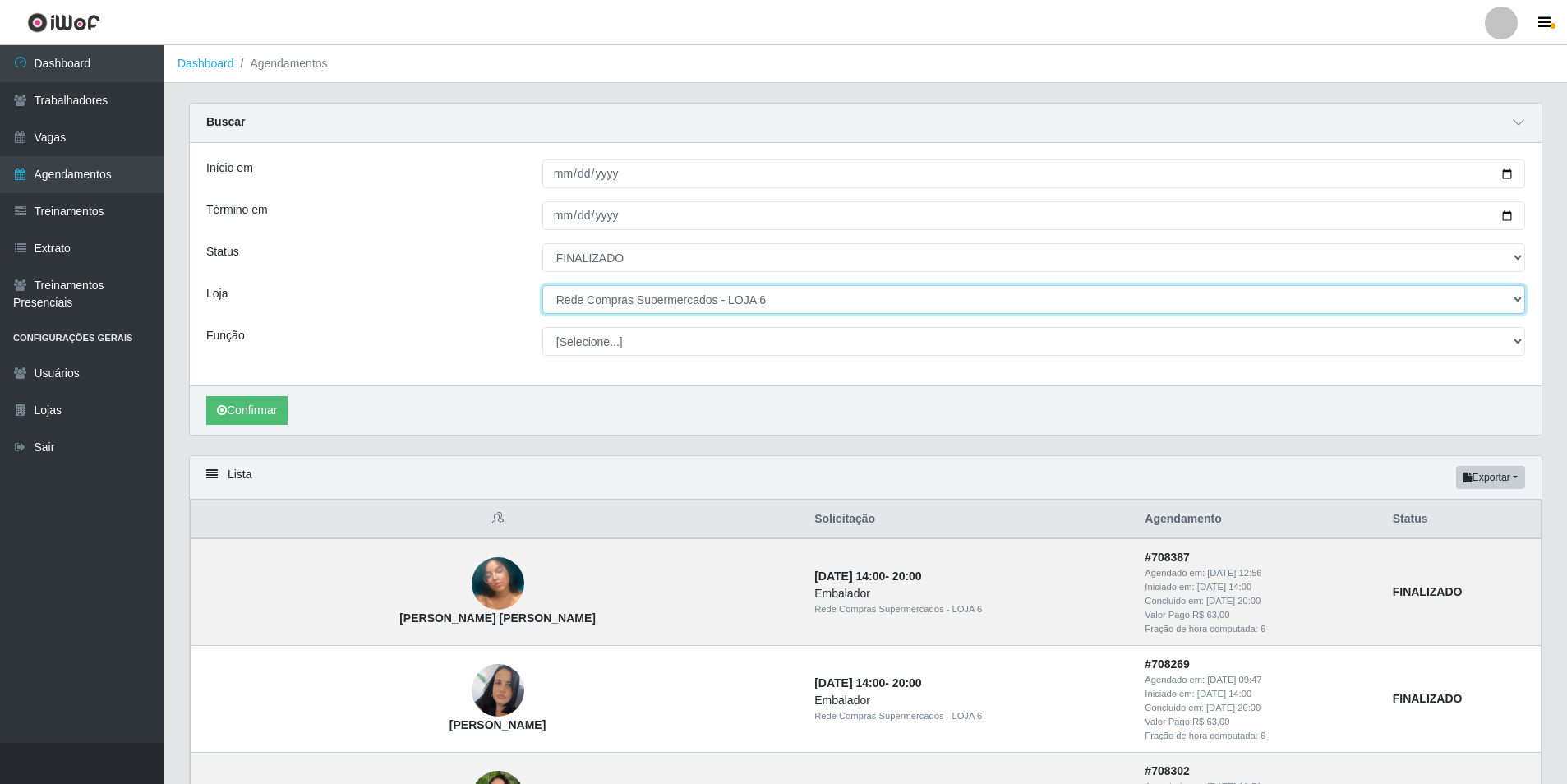
click at [783, 306] on select "[Selecione...] Rede Compras Supermercados - LOJA 1 Rede Compras Supermercados -…" at bounding box center [1033, 300] width 983 height 29
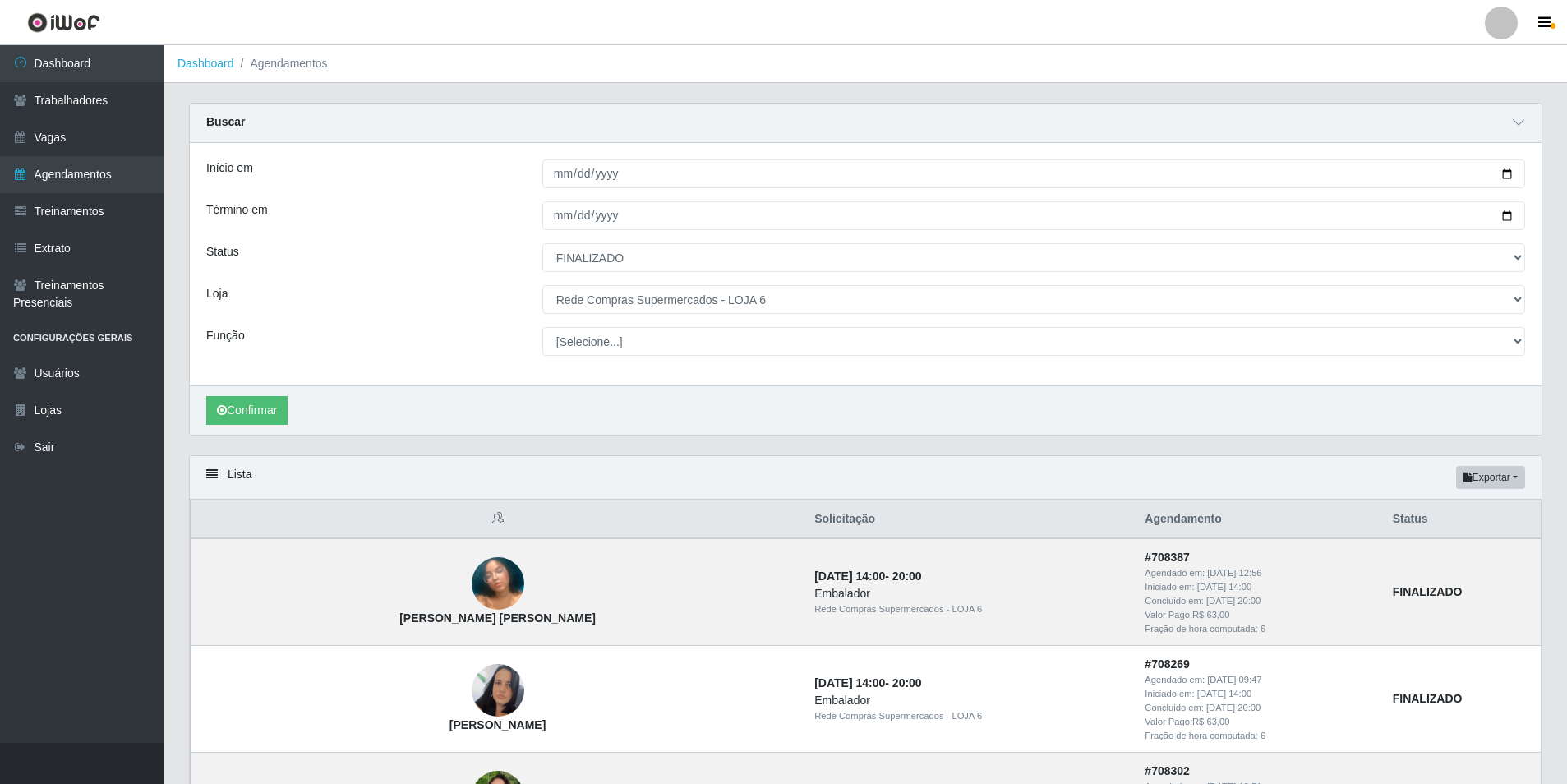
click at [779, 314] on div "Início em [DATE] Término em [DATE] Status [Selecione...] AGENDADO AGUARDANDO LI…" at bounding box center [866, 263] width 1352 height 242
click at [66, 442] on link "Sair" at bounding box center [82, 447] width 164 height 37
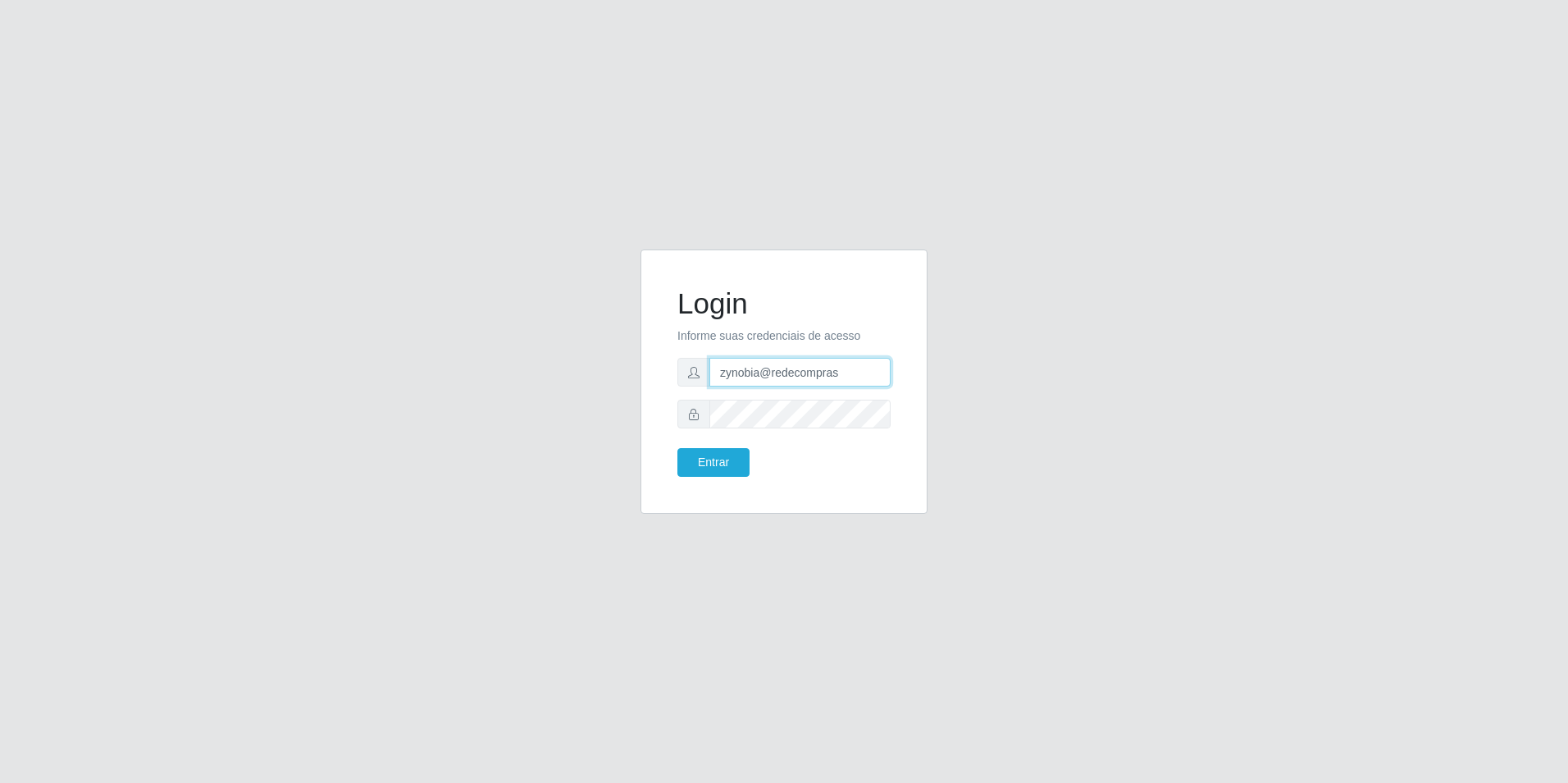
click at [784, 371] on input "zynobia@redecompras" at bounding box center [800, 372] width 181 height 29
type input "zynobia@bomqueso"
click at [716, 457] on button "Entrar" at bounding box center [713, 462] width 72 height 29
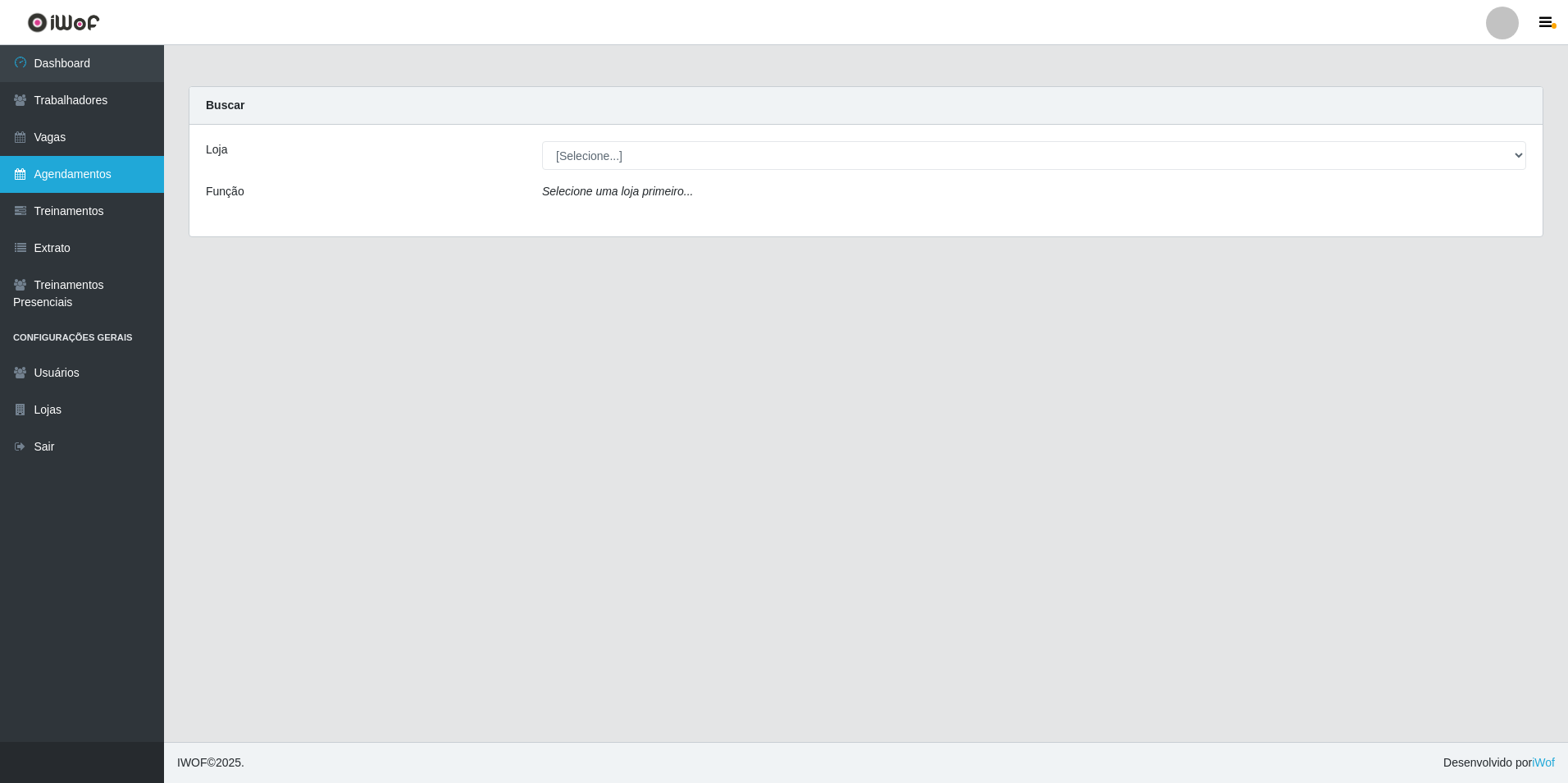
click at [107, 169] on link "Agendamentos" at bounding box center [82, 174] width 164 height 37
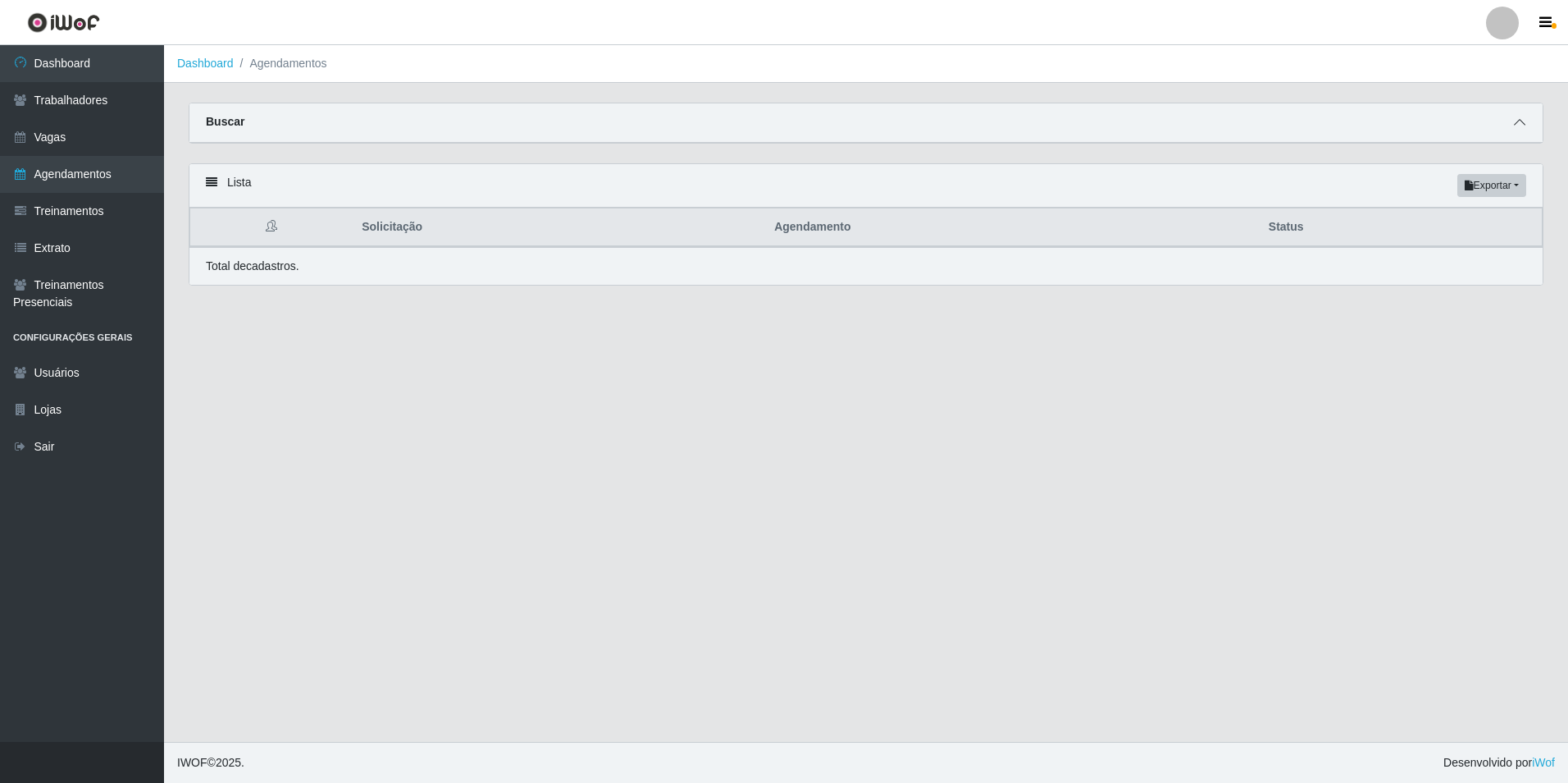
click at [1522, 127] on icon at bounding box center [1519, 122] width 12 height 12
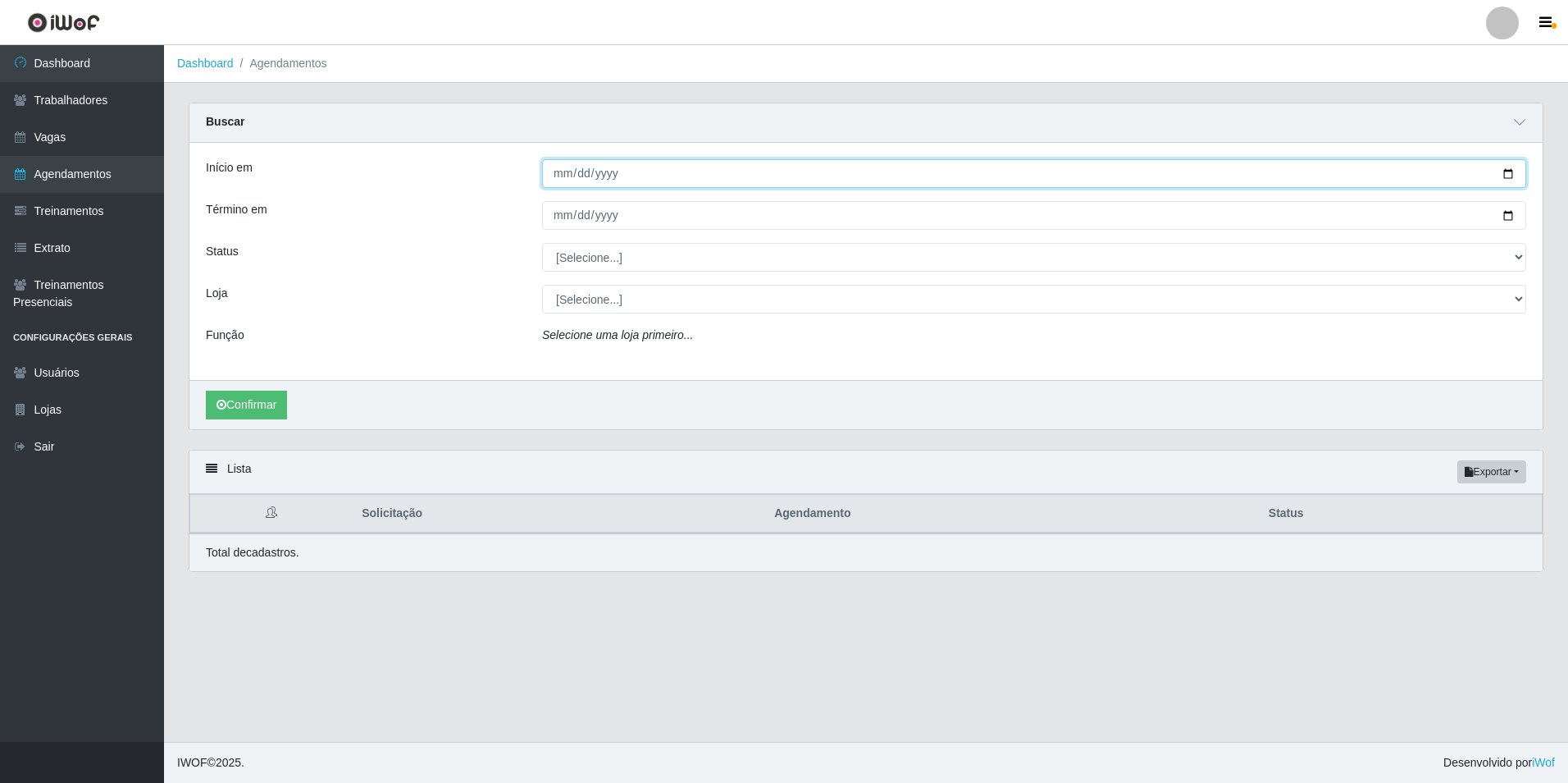
click at [563, 171] on input "Início em" at bounding box center [1034, 173] width 984 height 29
type input "[DATE]"
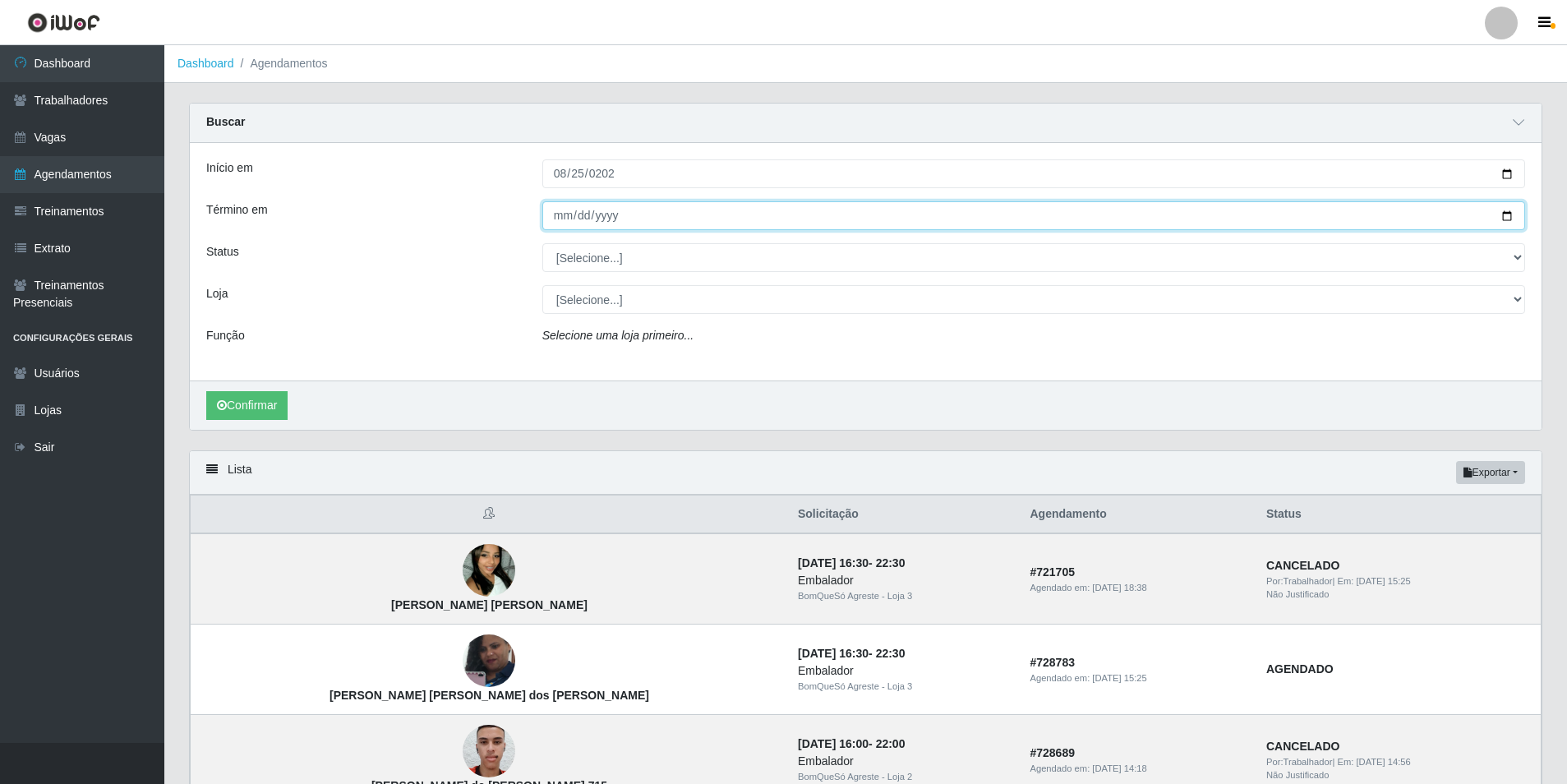
click at [559, 219] on input "Término em" at bounding box center [1033, 216] width 983 height 29
type input "[DATE]"
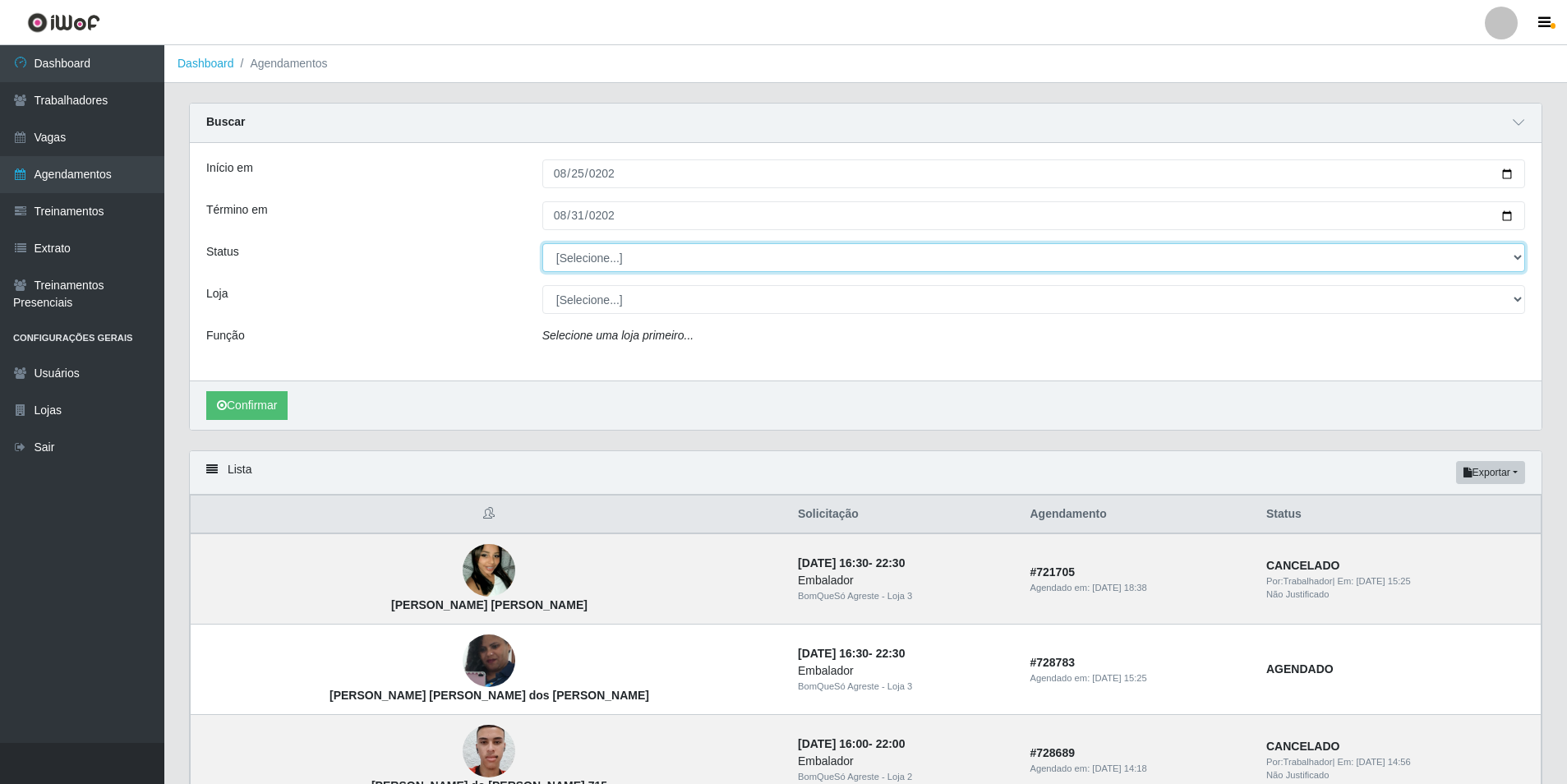
click at [699, 250] on select "[Selecione...] AGENDADO AGUARDANDO LIBERAR EM ANDAMENTO EM REVISÃO FINALIZADO C…" at bounding box center [1033, 257] width 983 height 29
select select "FINALIZADO"
click at [542, 244] on select "[Selecione...] AGENDADO AGUARDANDO LIBERAR EM ANDAMENTO EM REVISÃO FINALIZADO C…" at bounding box center [1033, 257] width 983 height 29
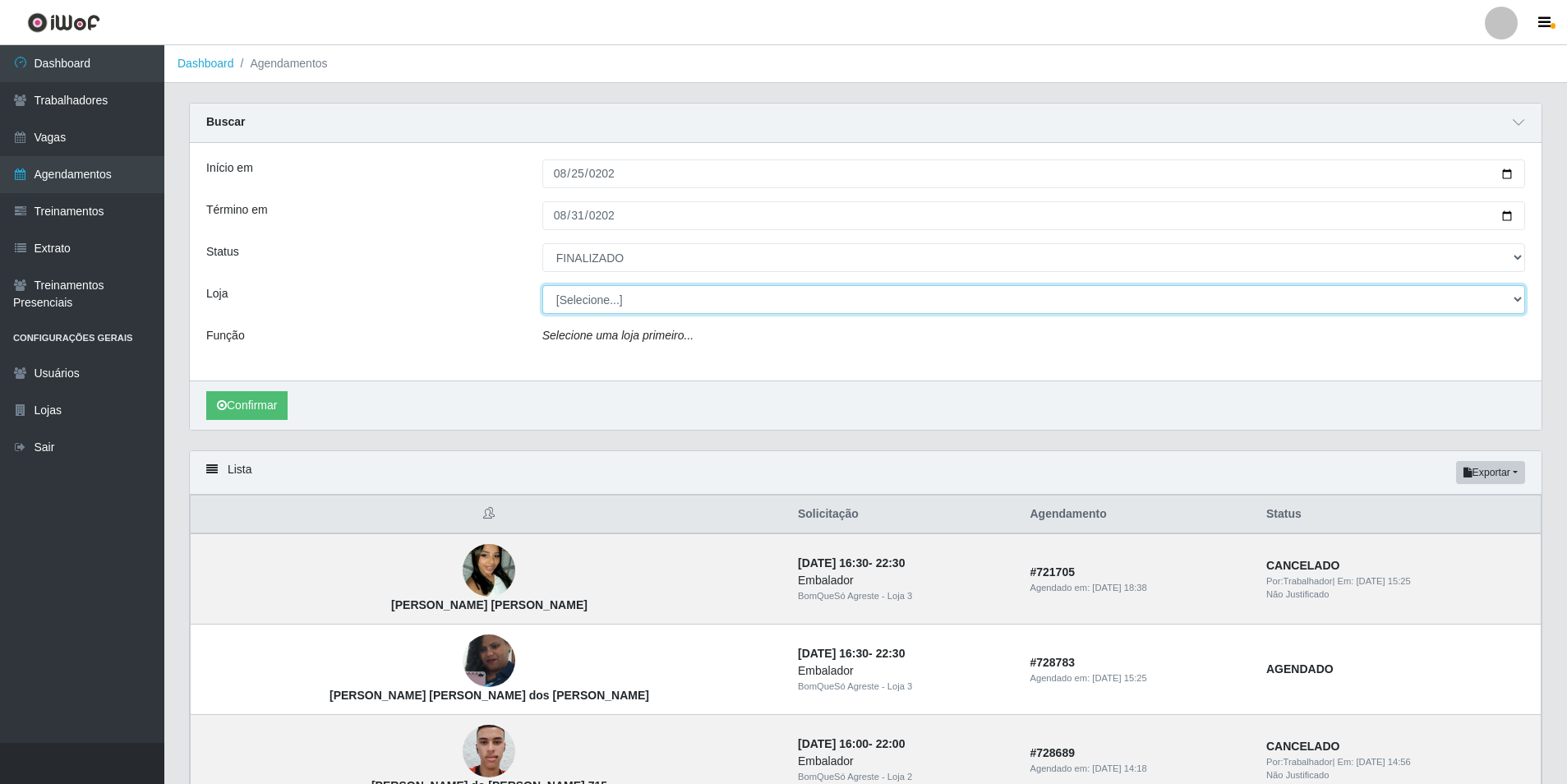
click at [694, 298] on select "[Selecione...] BomQueSó Agreste - Loja 1 BomQueSó Agreste - Loja 2 BomQueSó Agr…" at bounding box center [1033, 300] width 983 height 29
click at [708, 295] on select "[Selecione...] BomQueSó Agreste - Loja 1 BomQueSó Agreste - Loja 2 BomQueSó Agr…" at bounding box center [1033, 300] width 983 height 29
click at [703, 308] on select "[Selecione...] BomQueSó Agreste - Loja 1 BomQueSó Agreste - Loja 2 BomQueSó Agr…" at bounding box center [1033, 300] width 983 height 29
click at [542, 285] on select "[Selecione...] BomQueSó Agreste - Loja 1 BomQueSó Agreste - Loja 2 BomQueSó Agr…" at bounding box center [1033, 300] width 983 height 29
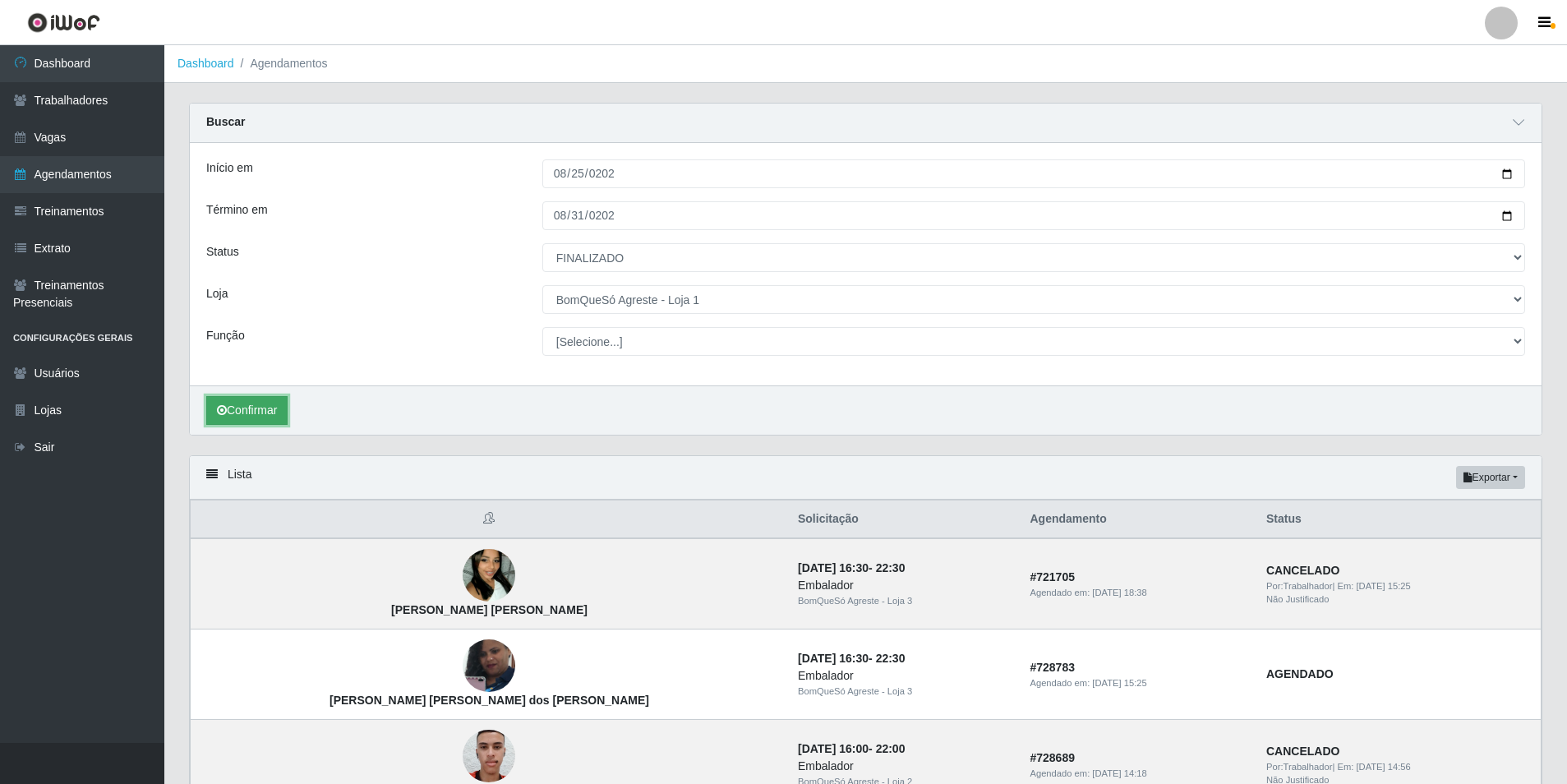
click at [250, 404] on button "Confirmar" at bounding box center [247, 411] width 81 height 29
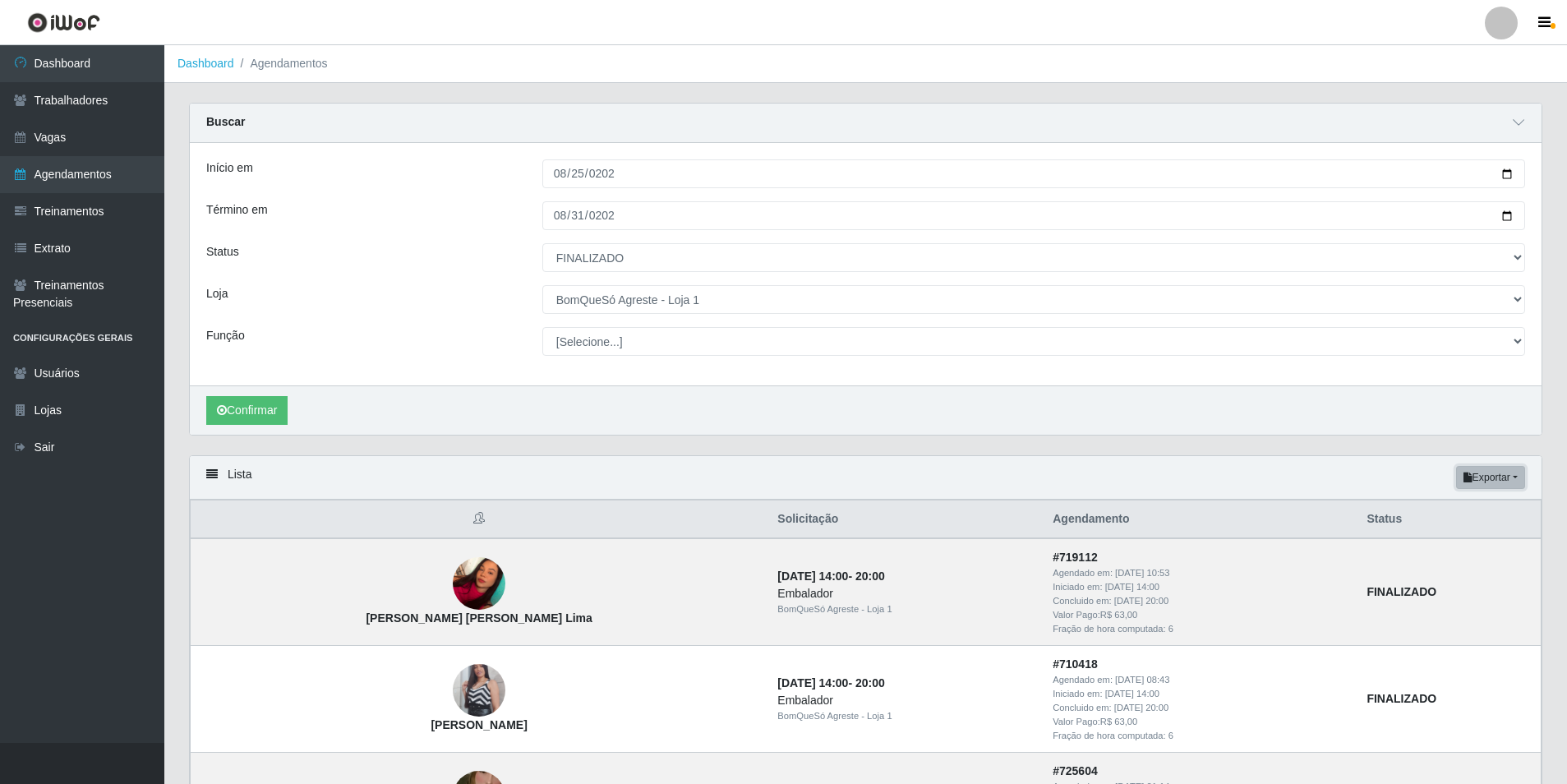
click at [1507, 474] on button "Exportar" at bounding box center [1491, 477] width 69 height 23
click at [1450, 542] on button "Excel" at bounding box center [1461, 542] width 130 height 34
click at [1497, 479] on button "Exportar" at bounding box center [1491, 477] width 69 height 23
click at [1450, 543] on button "Excel" at bounding box center [1461, 542] width 130 height 34
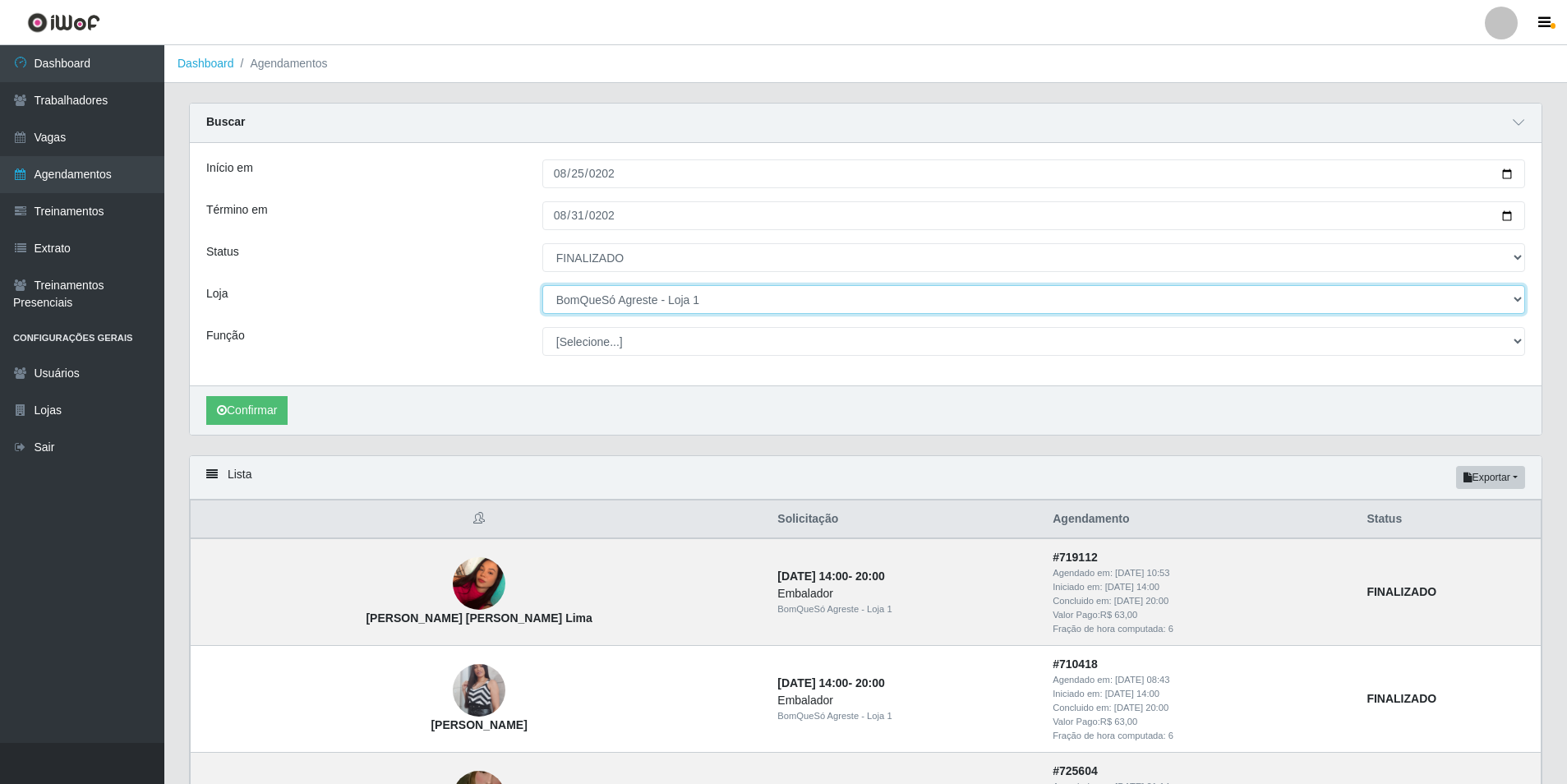
click at [738, 307] on select "[Selecione...] BomQueSó Agreste - Loja 1 BomQueSó Agreste - Loja 2 BomQueSó Agr…" at bounding box center [1033, 300] width 983 height 29
click at [542, 285] on select "[Selecione...] BomQueSó Agreste - Loja 1 BomQueSó Agreste - Loja 2 BomQueSó Agr…" at bounding box center [1033, 300] width 983 height 29
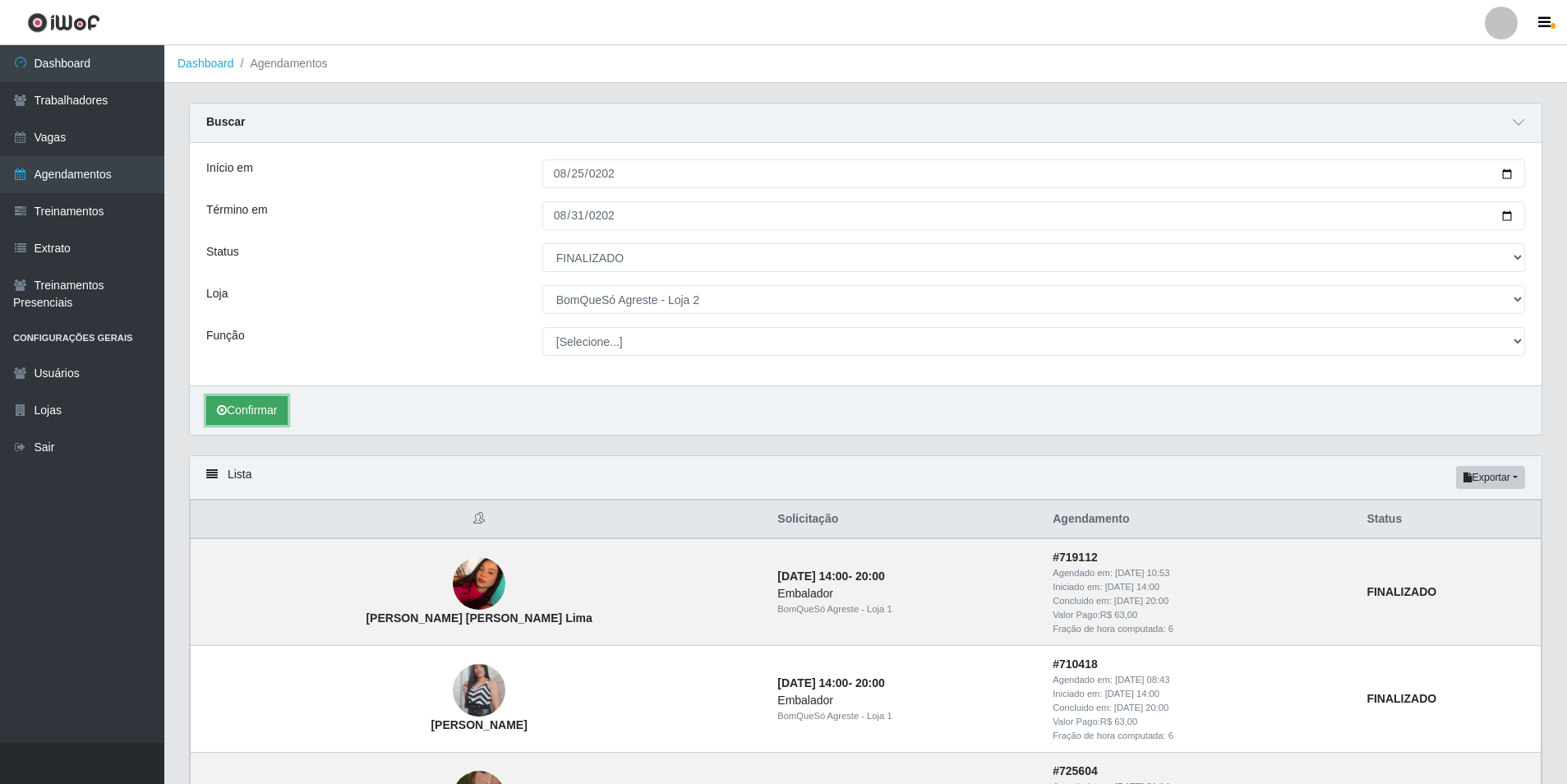
click at [249, 398] on button "Confirmar" at bounding box center [247, 411] width 81 height 29
click at [1502, 482] on button "Exportar" at bounding box center [1491, 477] width 69 height 23
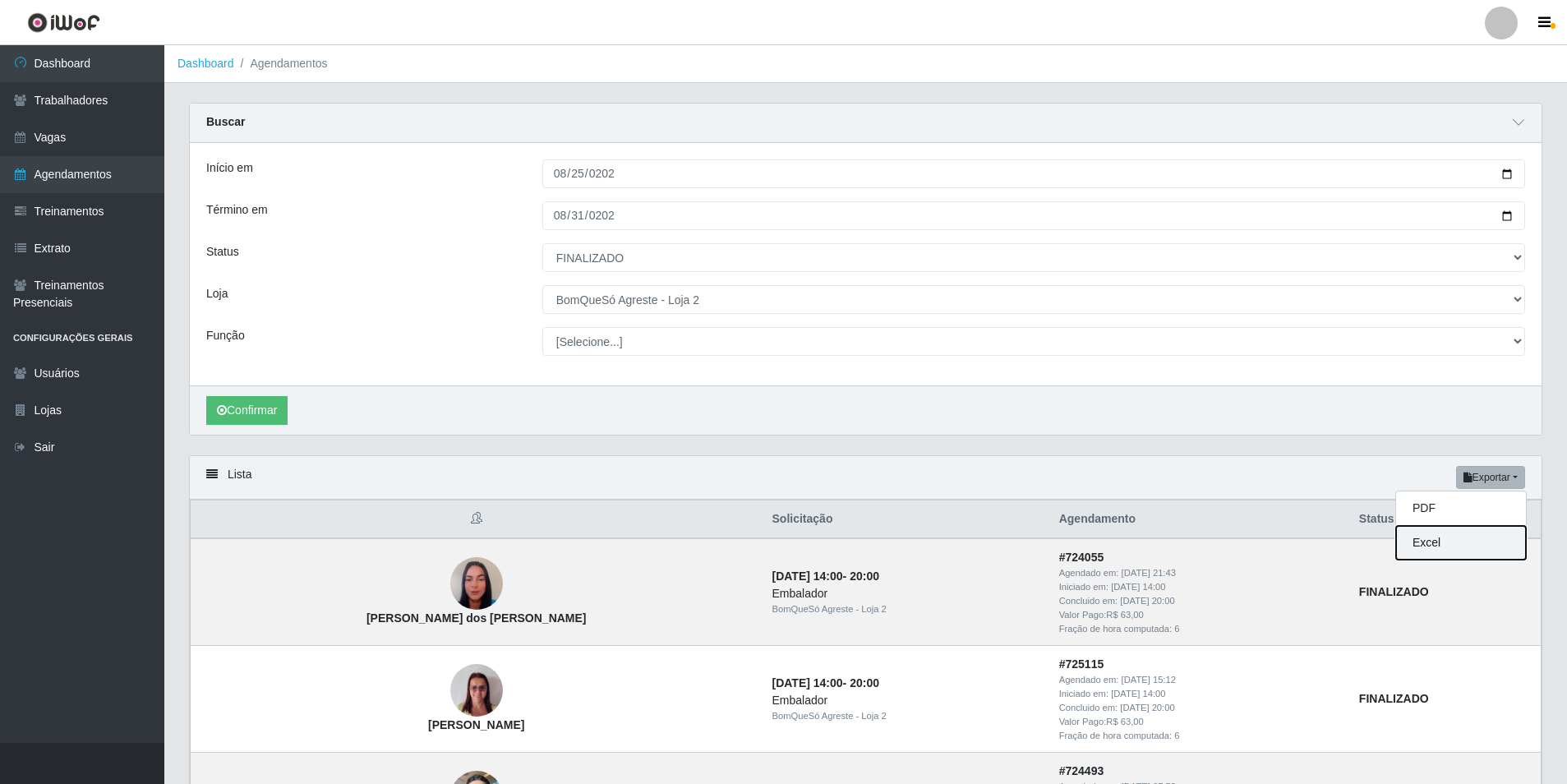
click at [1445, 543] on button "Excel" at bounding box center [1461, 542] width 130 height 34
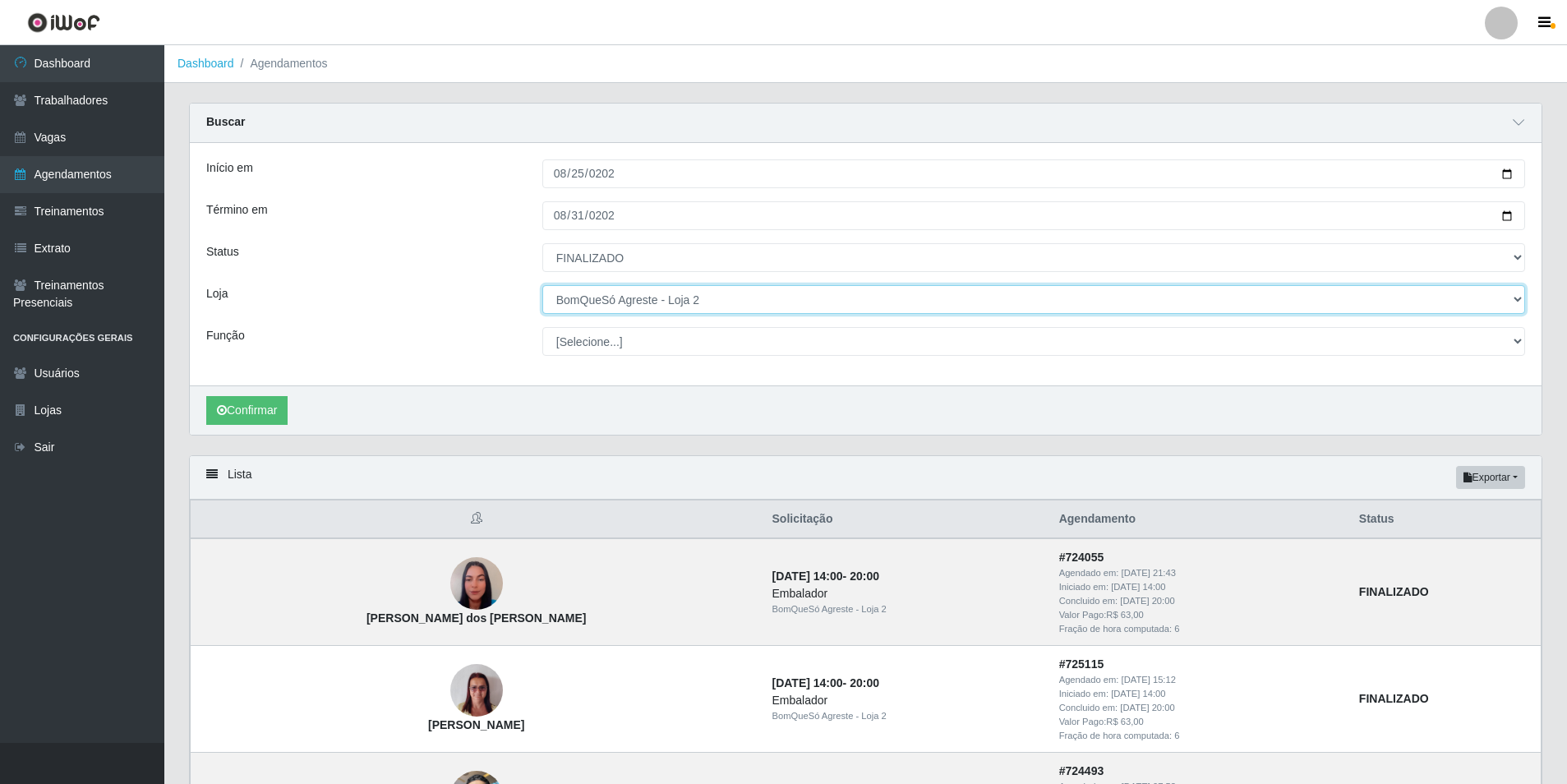
click at [789, 292] on select "[Selecione...] BomQueSó Agreste - Loja 1 BomQueSó Agreste - Loja 2 BomQueSó Agr…" at bounding box center [1033, 300] width 983 height 29
select select "215"
click at [542, 285] on select "[Selecione...] BomQueSó Agreste - Loja 1 BomQueSó Agreste - Loja 2 BomQueSó Agr…" at bounding box center [1033, 300] width 983 height 29
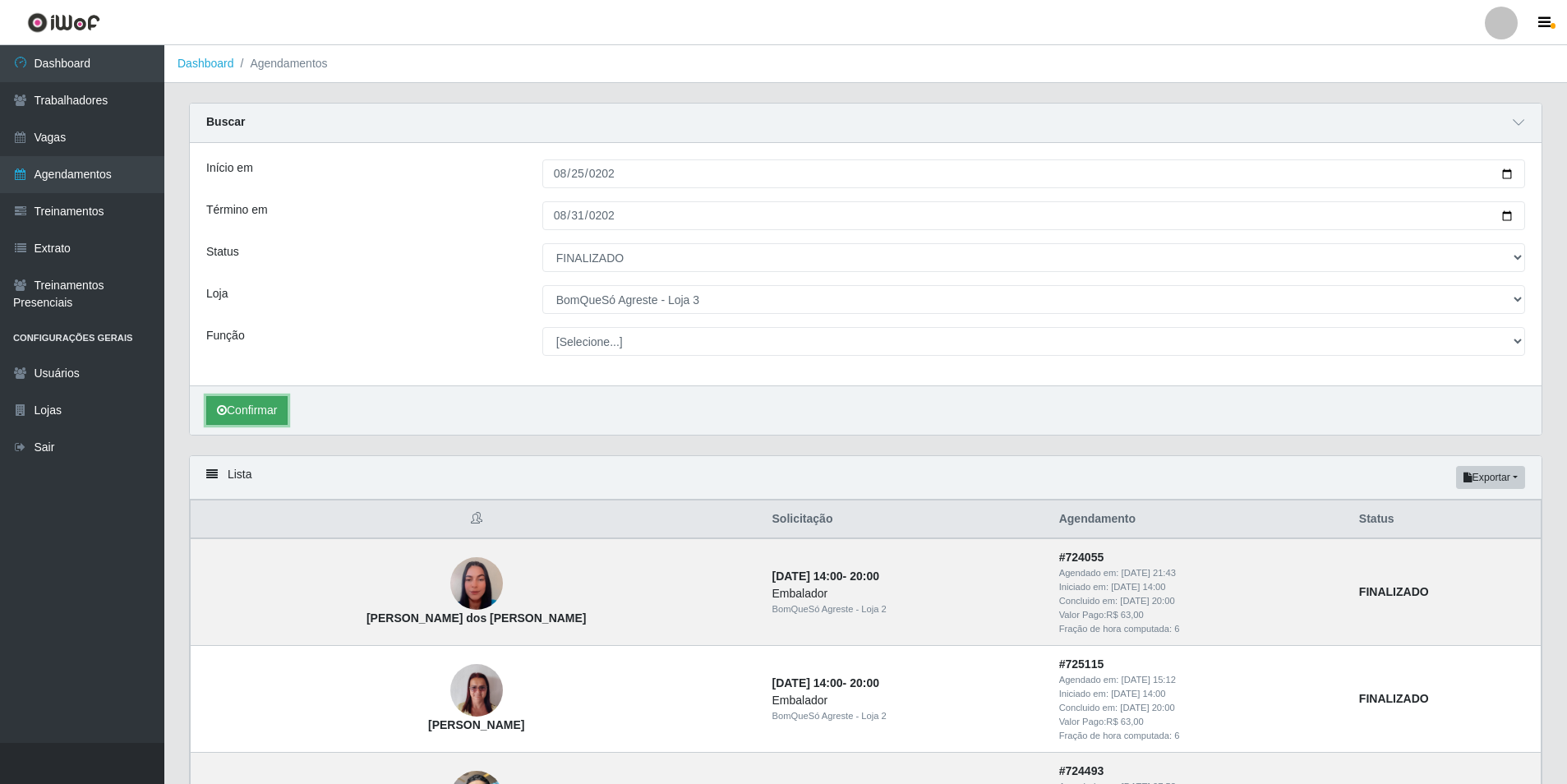
click at [249, 407] on button "Confirmar" at bounding box center [247, 411] width 81 height 29
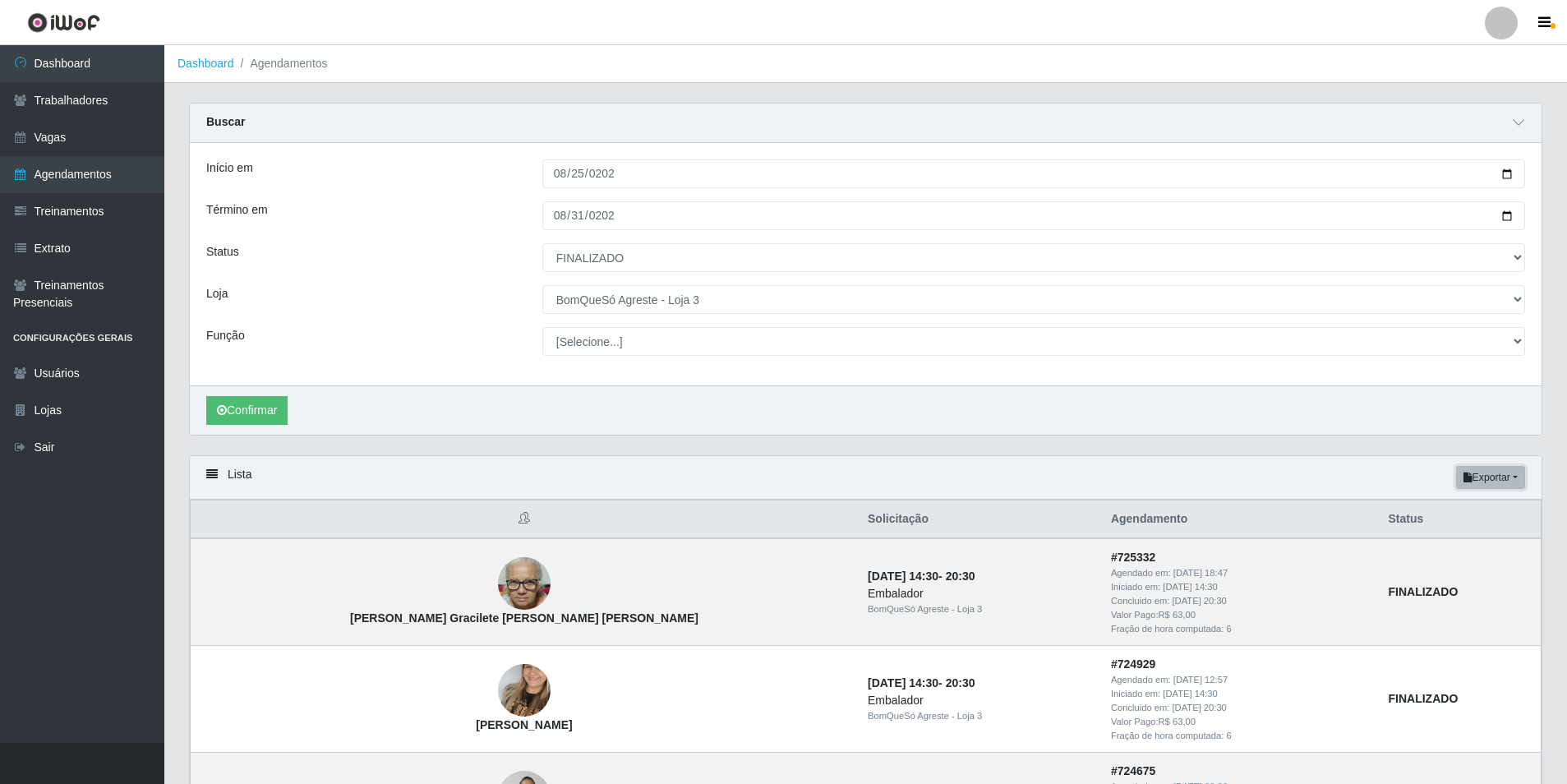
click at [1507, 476] on button "Exportar" at bounding box center [1491, 477] width 69 height 23
click at [1448, 539] on button "Excel" at bounding box center [1461, 542] width 130 height 34
click at [917, 314] on div "Início em [DATE] Término em [DATE] Status [Selecione...] AGENDADO AGUARDANDO LI…" at bounding box center [866, 263] width 1352 height 242
click at [61, 445] on link "Sair" at bounding box center [82, 447] width 164 height 37
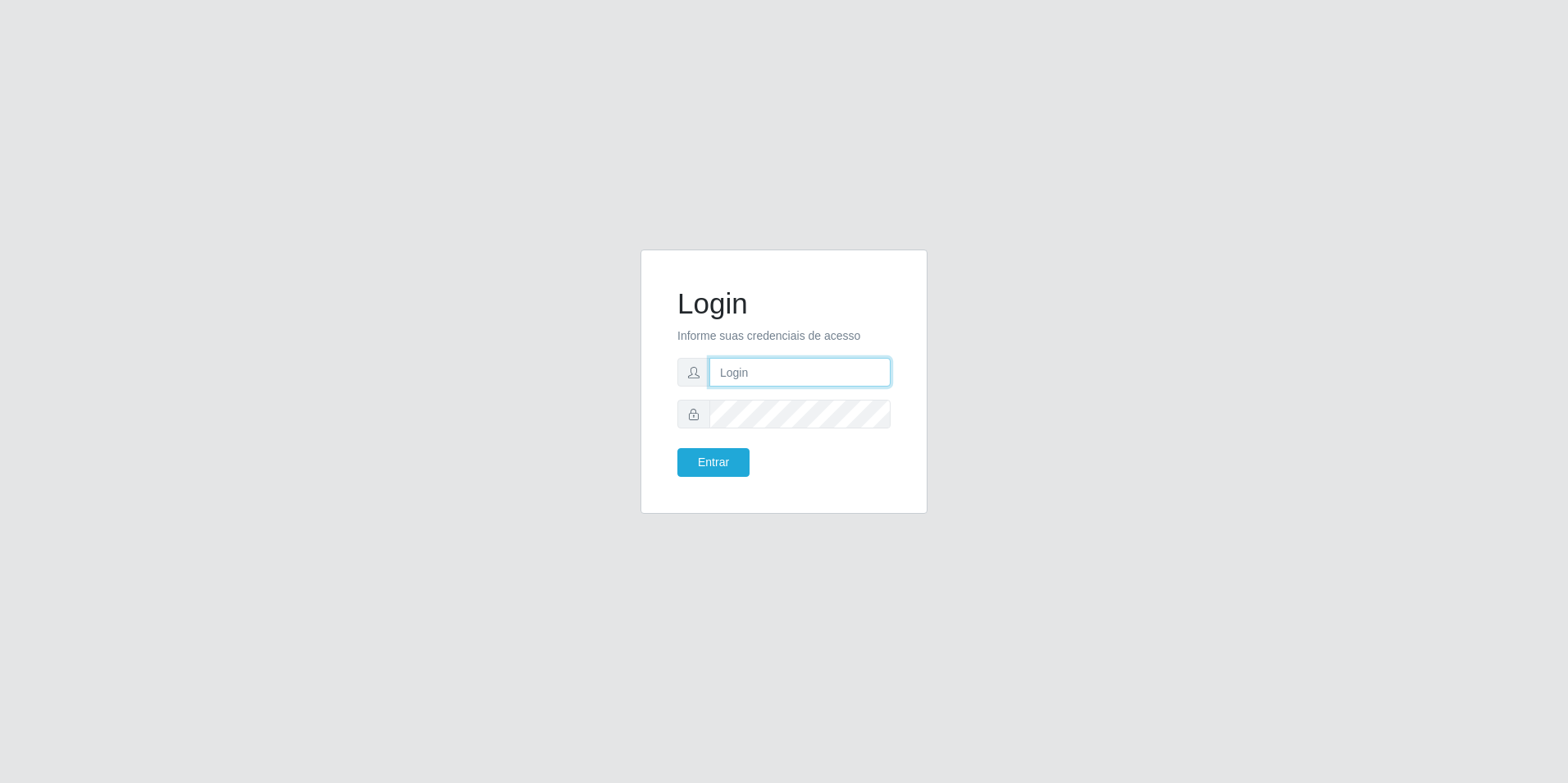
type input "zynobia@bomqueso"
click at [715, 464] on button "Entrar" at bounding box center [713, 462] width 72 height 29
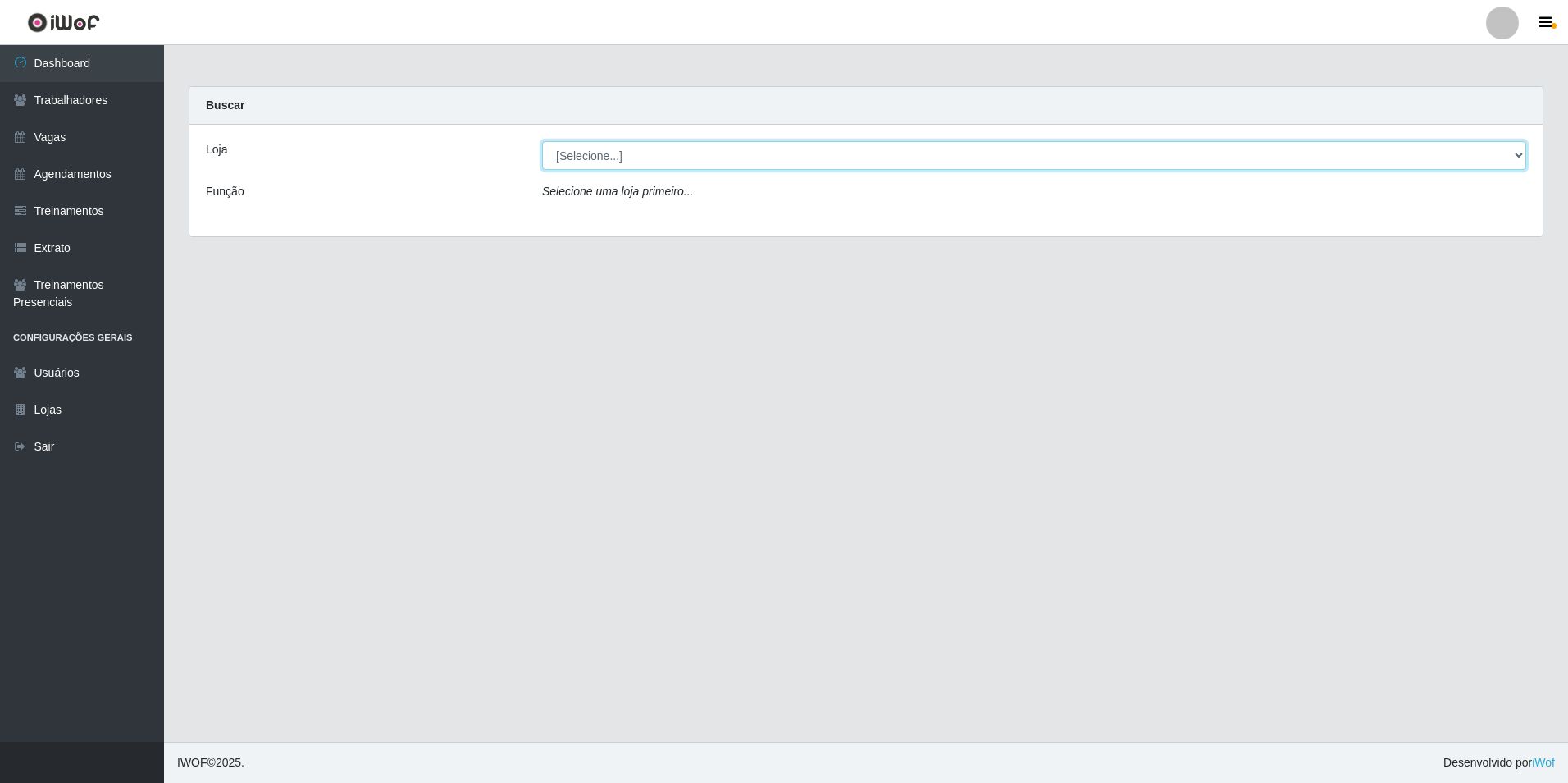
click at [1422, 162] on select "[Selecione...] BomQueSó Agreste - Loja 1 BomQueSó Agreste - Loja 2 BomQueSó Agr…" at bounding box center [1034, 155] width 984 height 29
select select "215"
click at [542, 141] on select "[Selecione...] BomQueSó Agreste - Loja 1 BomQueSó Agreste - Loja 2 BomQueSó Agr…" at bounding box center [1034, 155] width 984 height 29
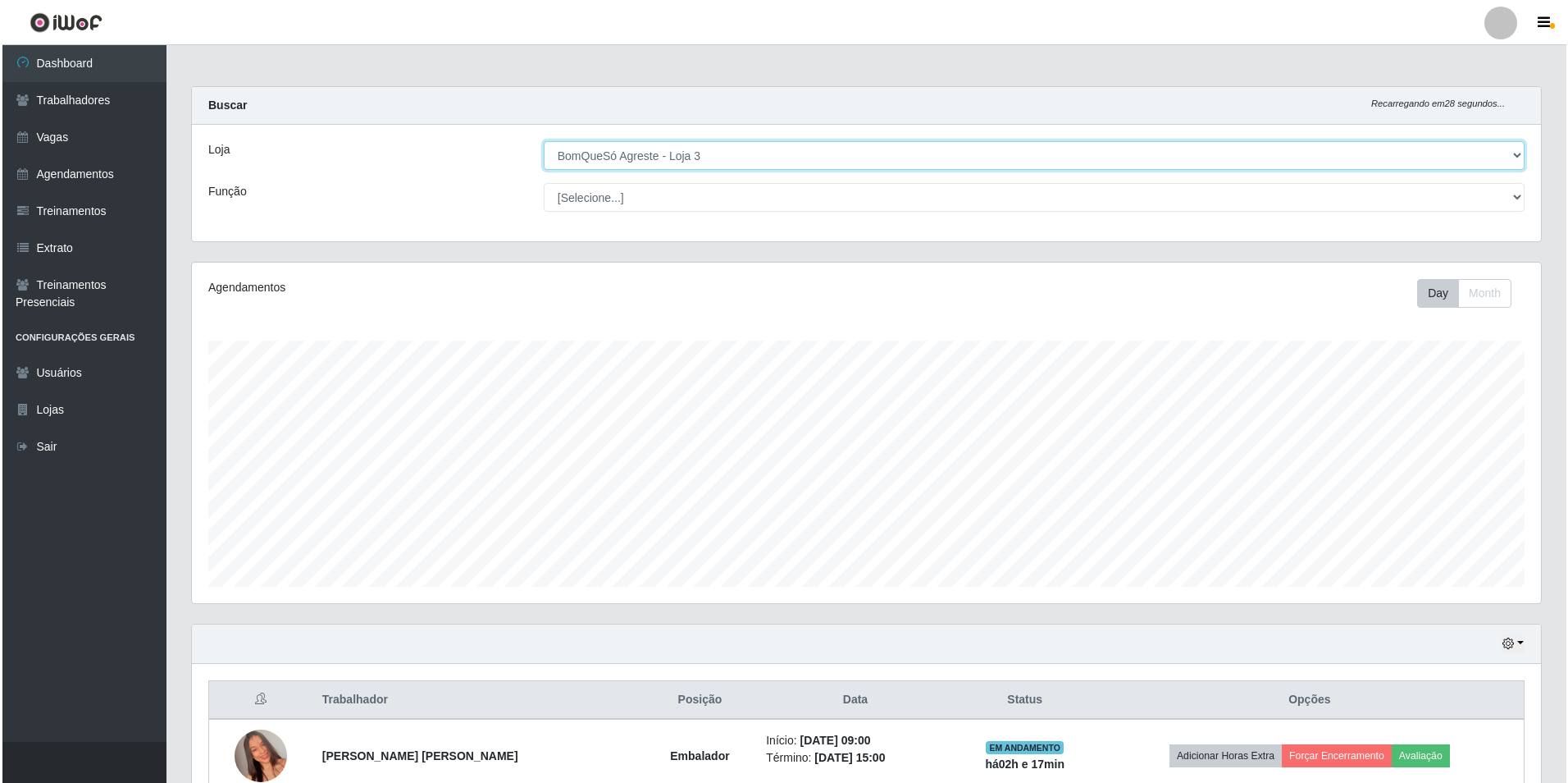
scroll to position [340, 1349]
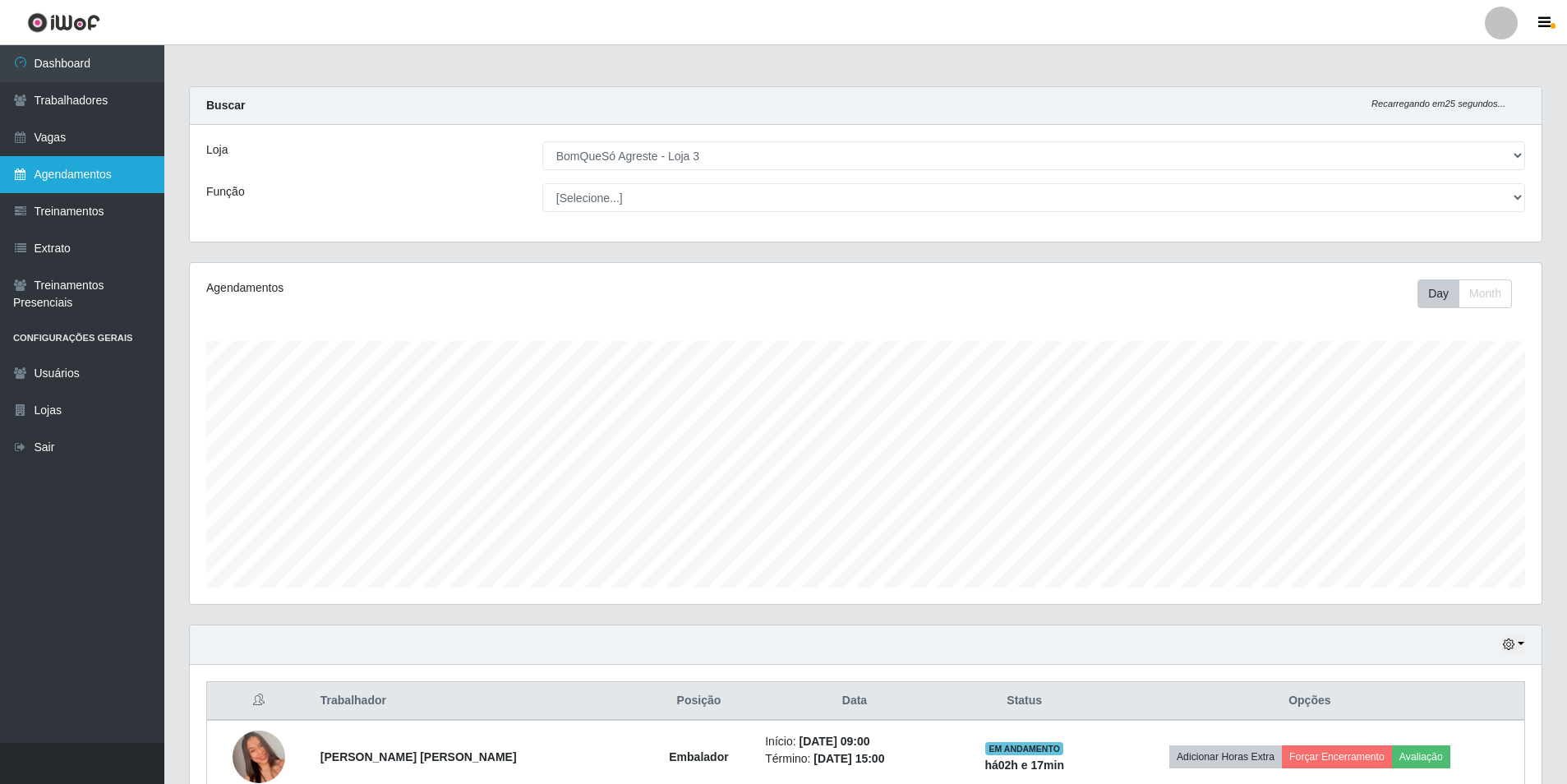
click at [86, 175] on link "Agendamentos" at bounding box center [82, 175] width 164 height 37
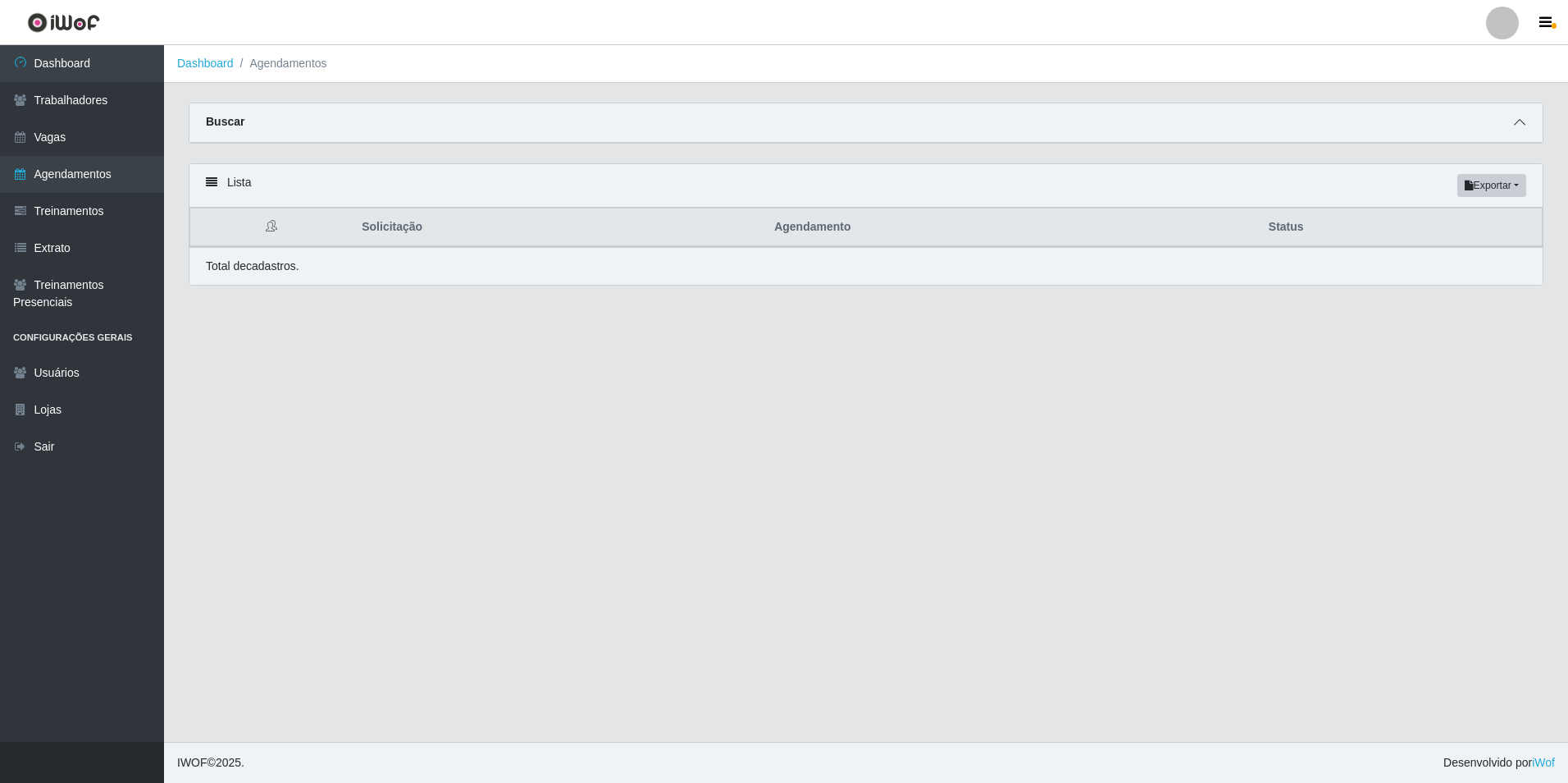
click at [1518, 120] on icon at bounding box center [1519, 122] width 12 height 12
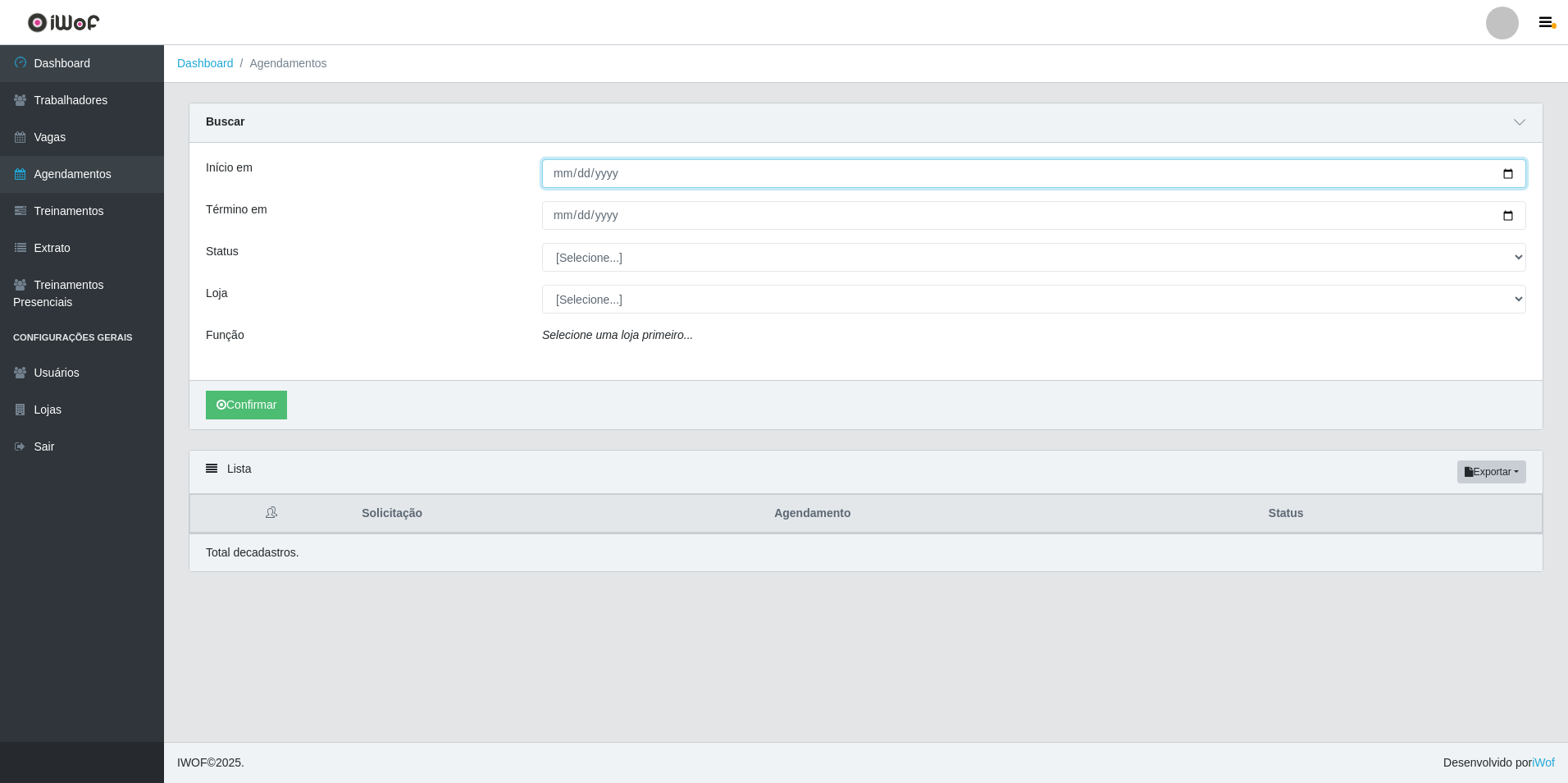
click at [561, 174] on input "Início em" at bounding box center [1034, 173] width 984 height 29
type input "[DATE]"
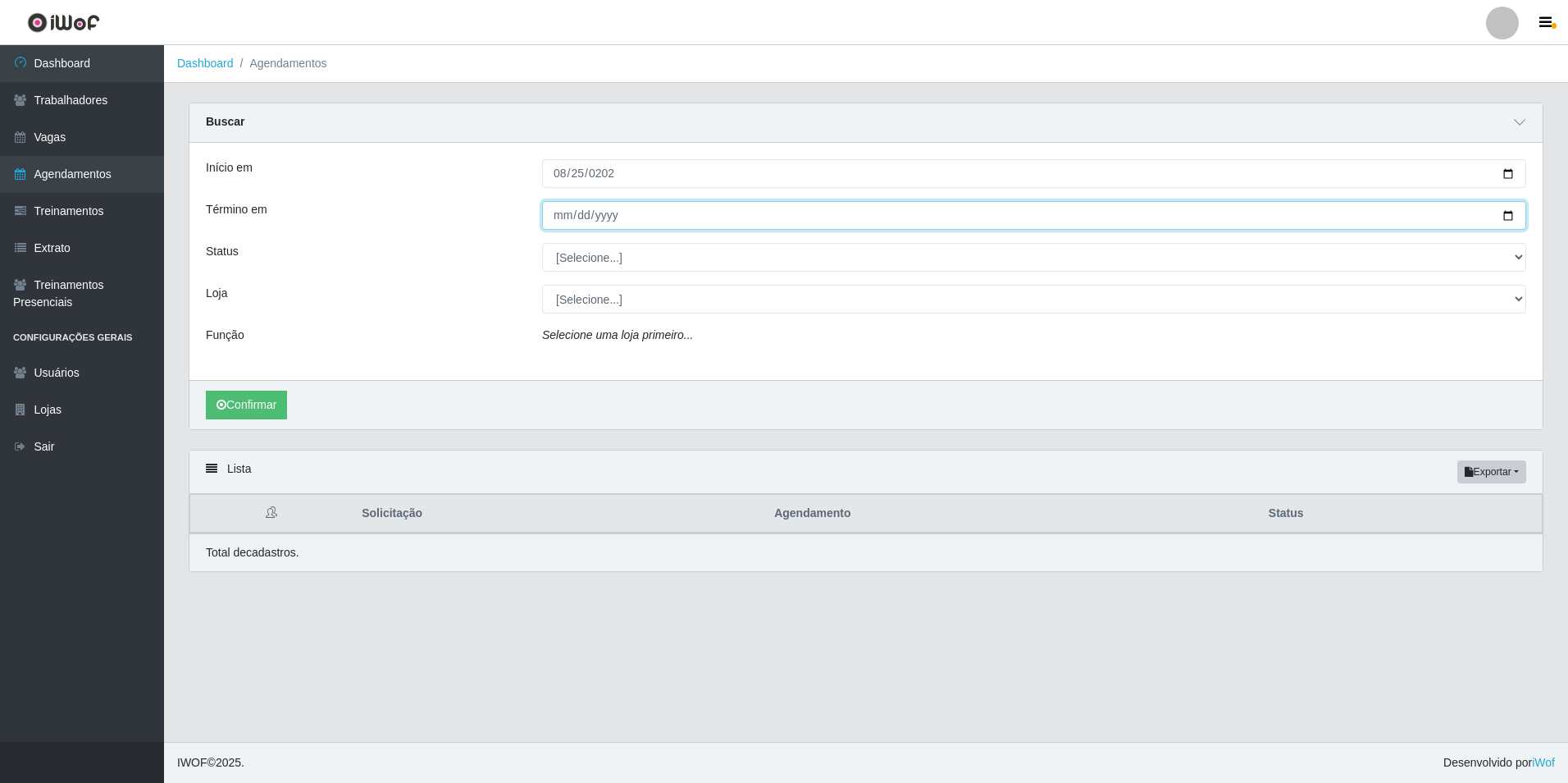
click at [1041, 219] on input "Término em" at bounding box center [1034, 216] width 984 height 29
type input "[DATE]"
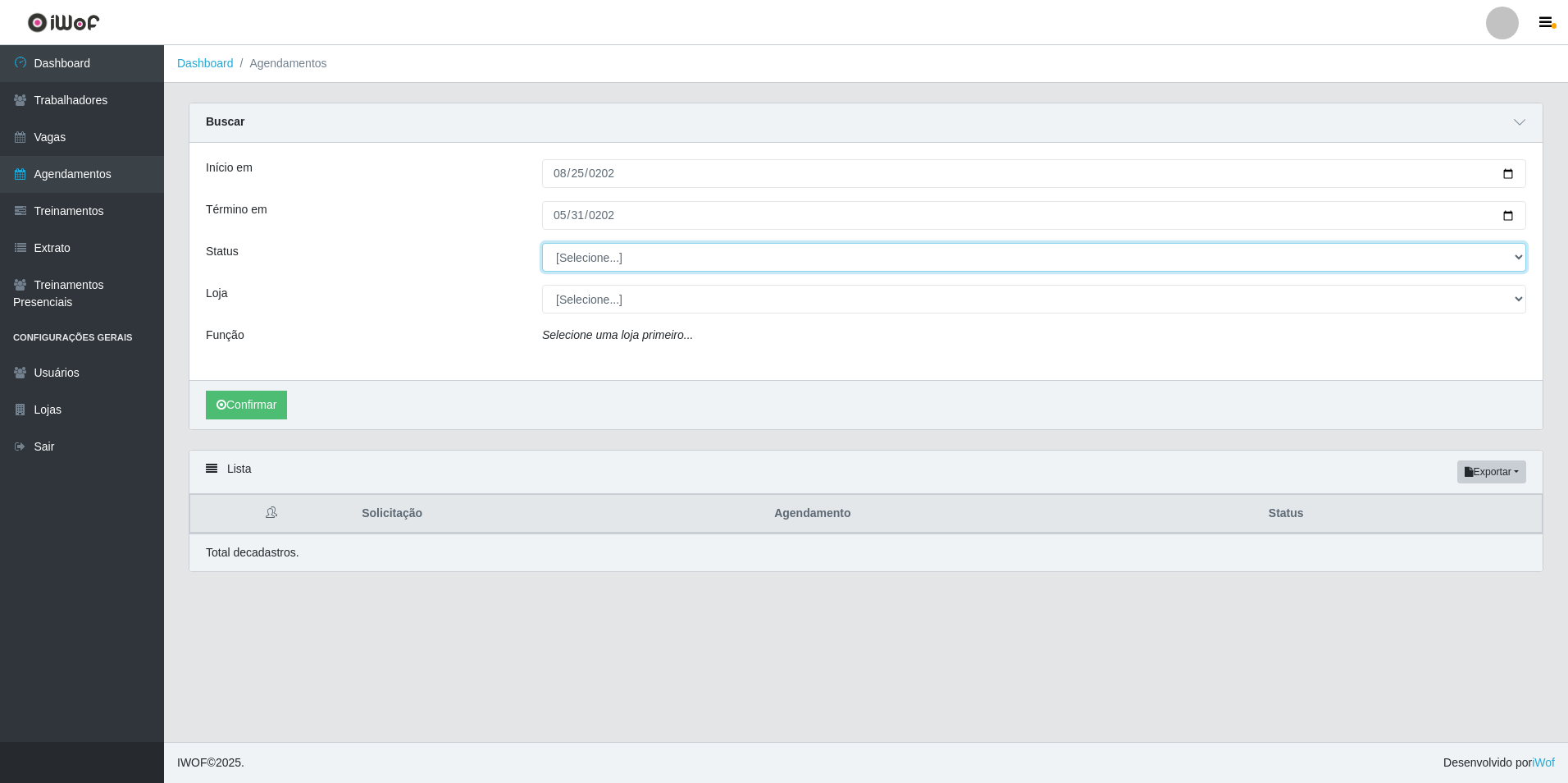
click at [1506, 257] on select "[Selecione...] AGENDADO AGUARDANDO LIBERAR EM ANDAMENTO EM REVISÃO FINALIZADO C…" at bounding box center [1034, 257] width 984 height 29
select select "FINALIZADO"
click at [542, 244] on select "[Selecione...] AGENDADO AGUARDANDO LIBERAR EM ANDAMENTO EM REVISÃO FINALIZADO C…" at bounding box center [1034, 257] width 984 height 29
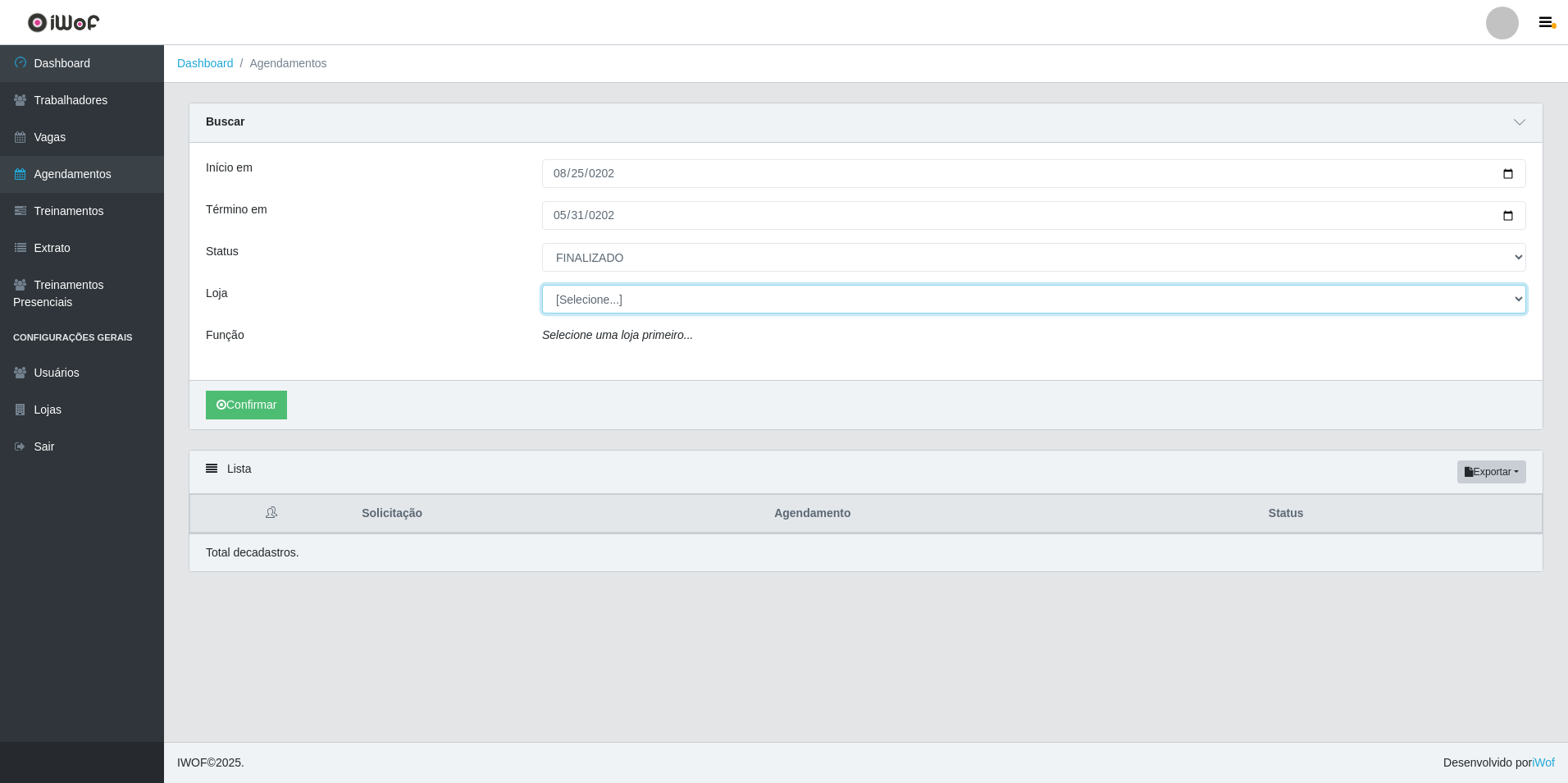
click at [1516, 299] on select "[Selecione...] BomQueSó Agreste - Loja 1 BomQueSó Agreste - Loja 2 BomQueSó Agr…" at bounding box center [1034, 300] width 984 height 29
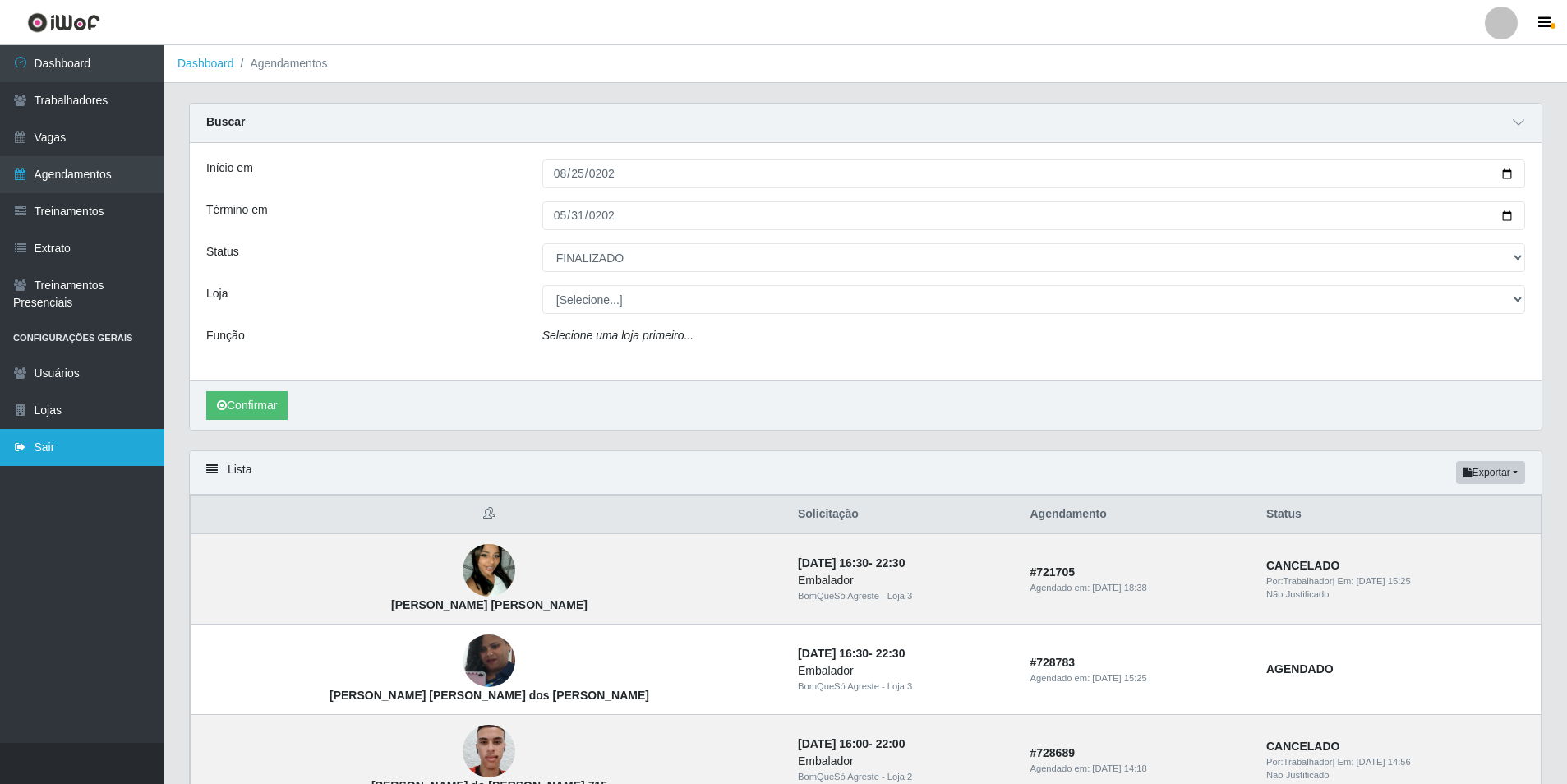
click at [41, 457] on link "Sair" at bounding box center [82, 447] width 164 height 37
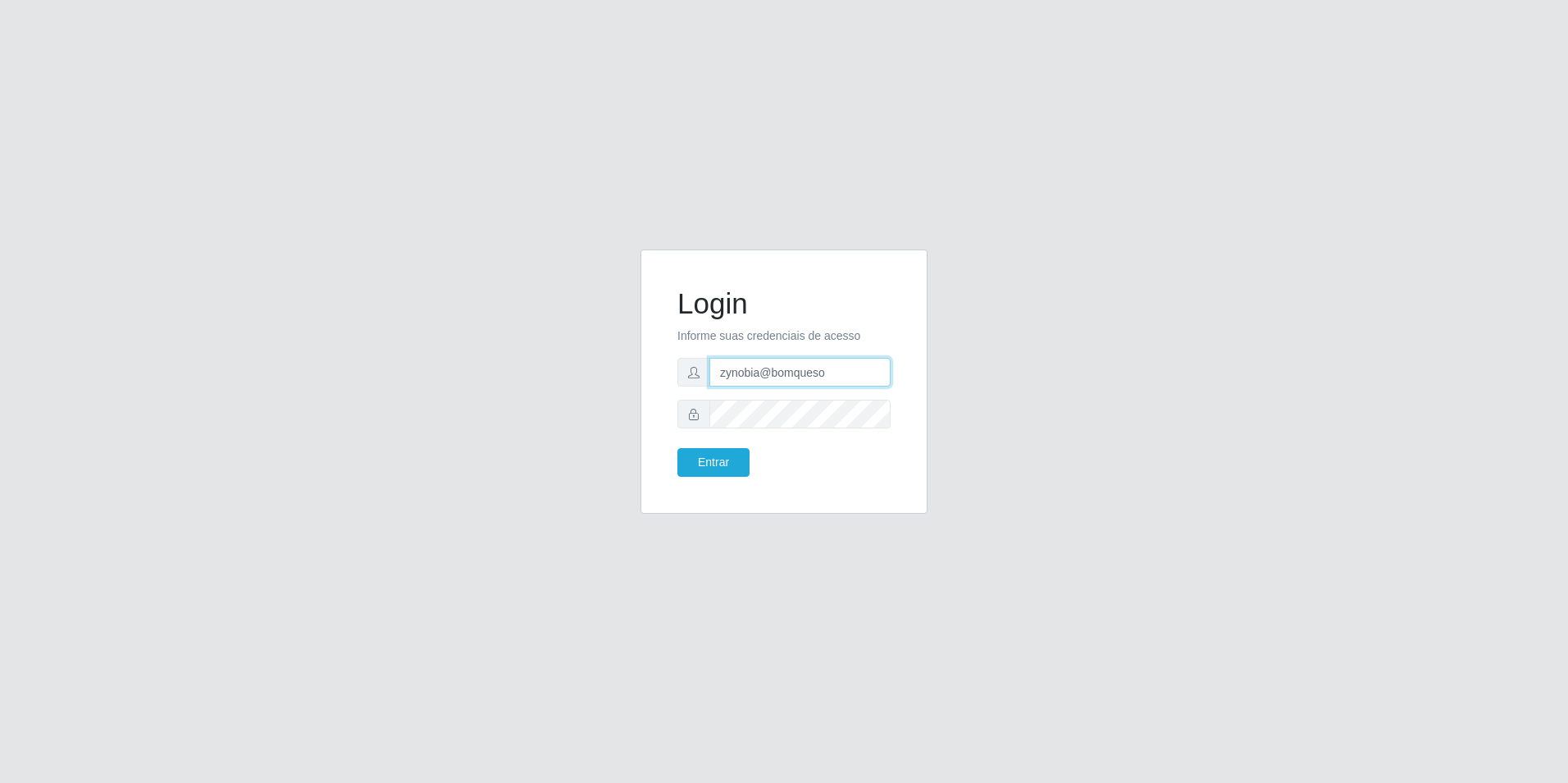
click at [777, 378] on input "zynobia@bomqueso" at bounding box center [800, 372] width 181 height 29
type input "[EMAIL_ADDRESS][DOMAIN_NAME]"
click at [852, 367] on input "[EMAIL_ADDRESS][DOMAIN_NAME]" at bounding box center [800, 372] width 181 height 29
click at [840, 371] on input "[EMAIL_ADDRESS][DOMAIN_NAME]" at bounding box center [800, 372] width 181 height 29
